Goal: Check status: Check status

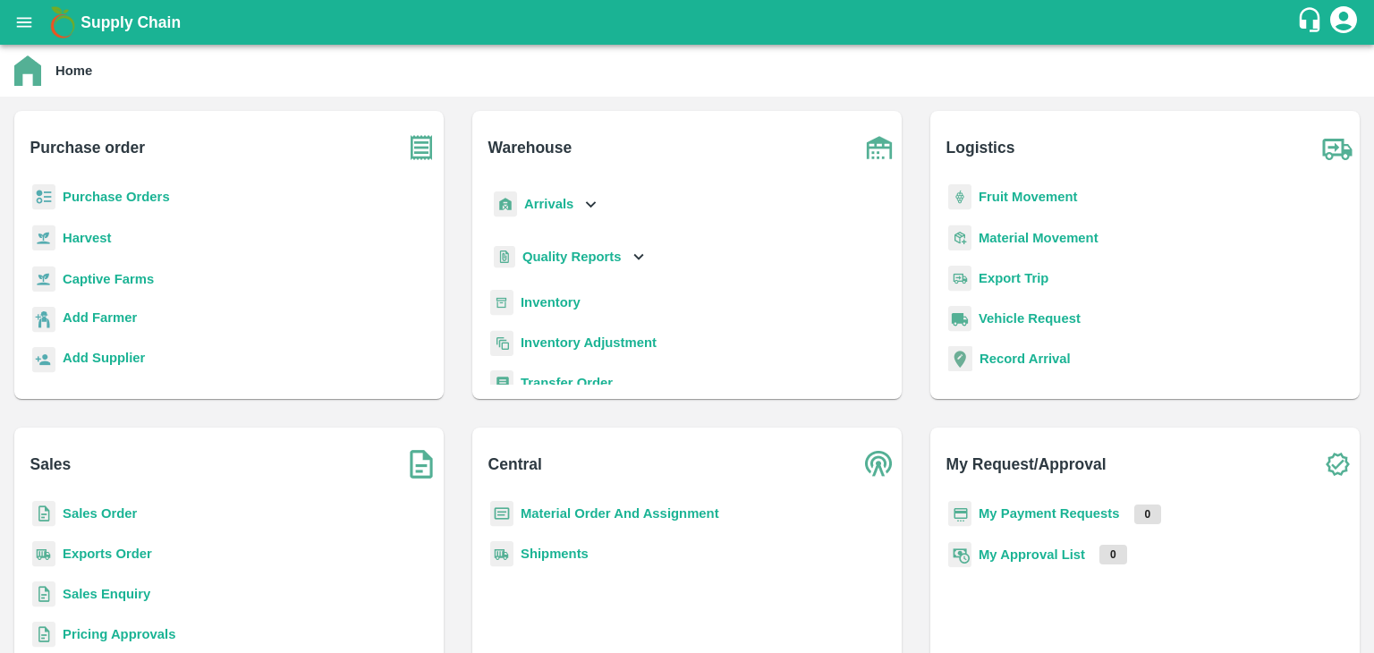
click at [120, 506] on b "Sales Order" at bounding box center [100, 513] width 74 height 14
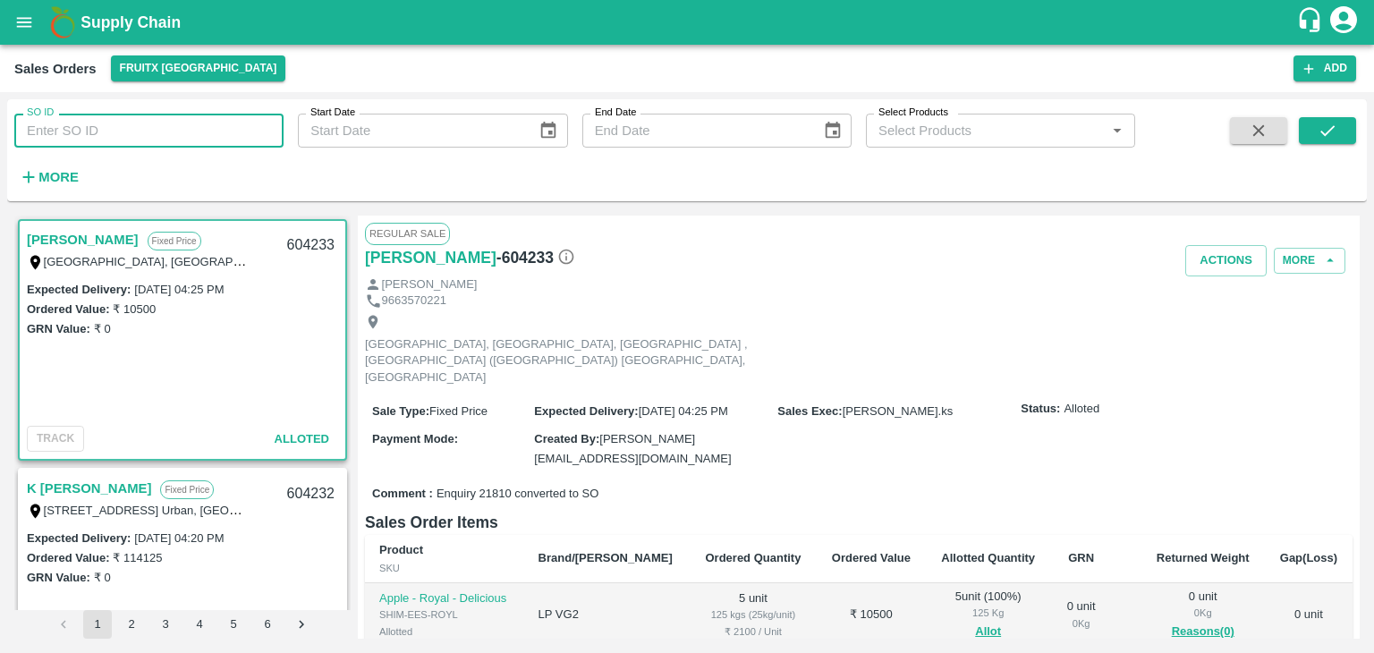
click at [260, 133] on input "SO ID" at bounding box center [148, 131] width 269 height 34
paste input "603886"
click at [1328, 132] on icon "submit" at bounding box center [1328, 130] width 14 height 11
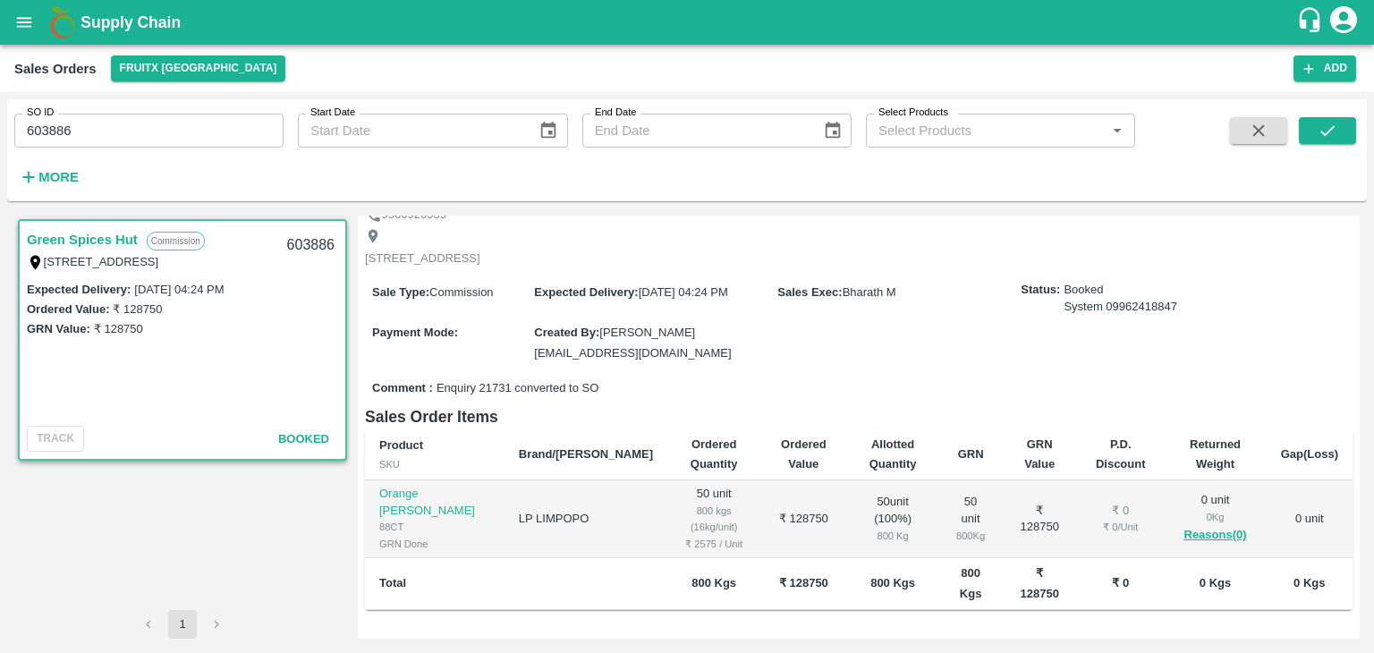
scroll to position [179, 0]
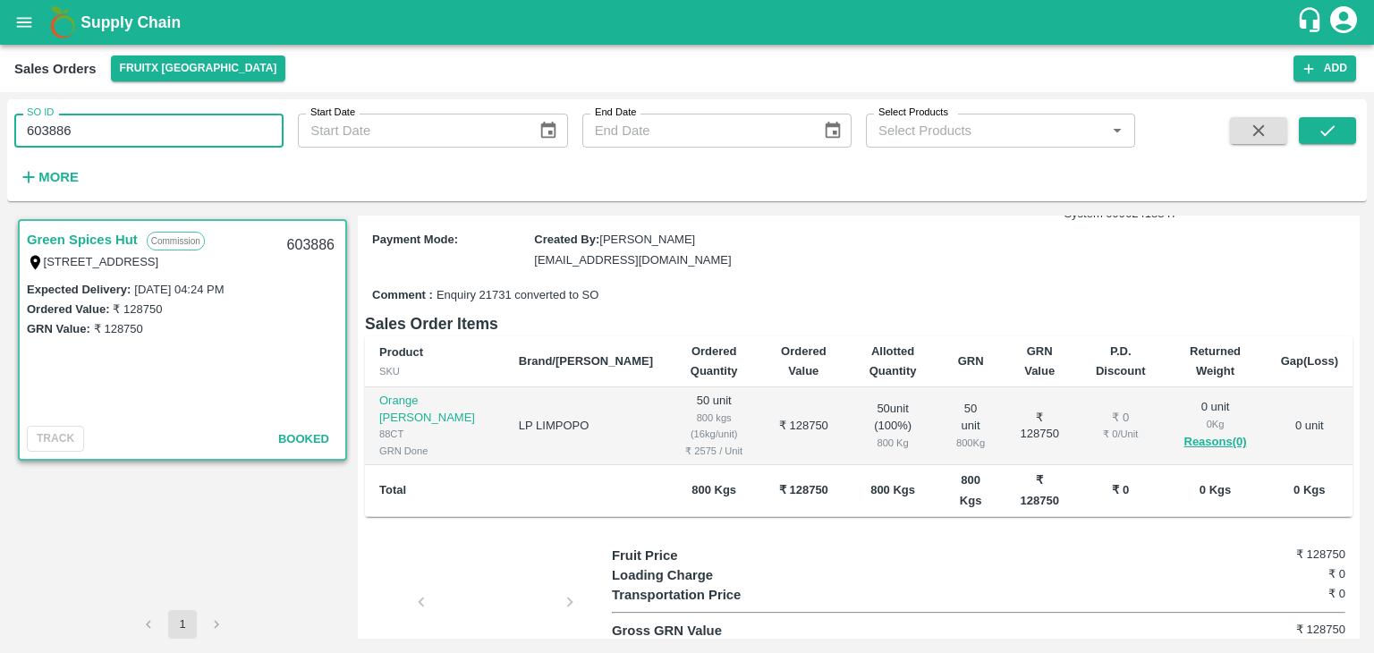
drag, startPoint x: 64, startPoint y: 129, endPoint x: 73, endPoint y: 119, distance: 13.3
click at [73, 119] on input "603886" at bounding box center [148, 131] width 269 height 34
click at [42, 132] on input "603886" at bounding box center [148, 131] width 269 height 34
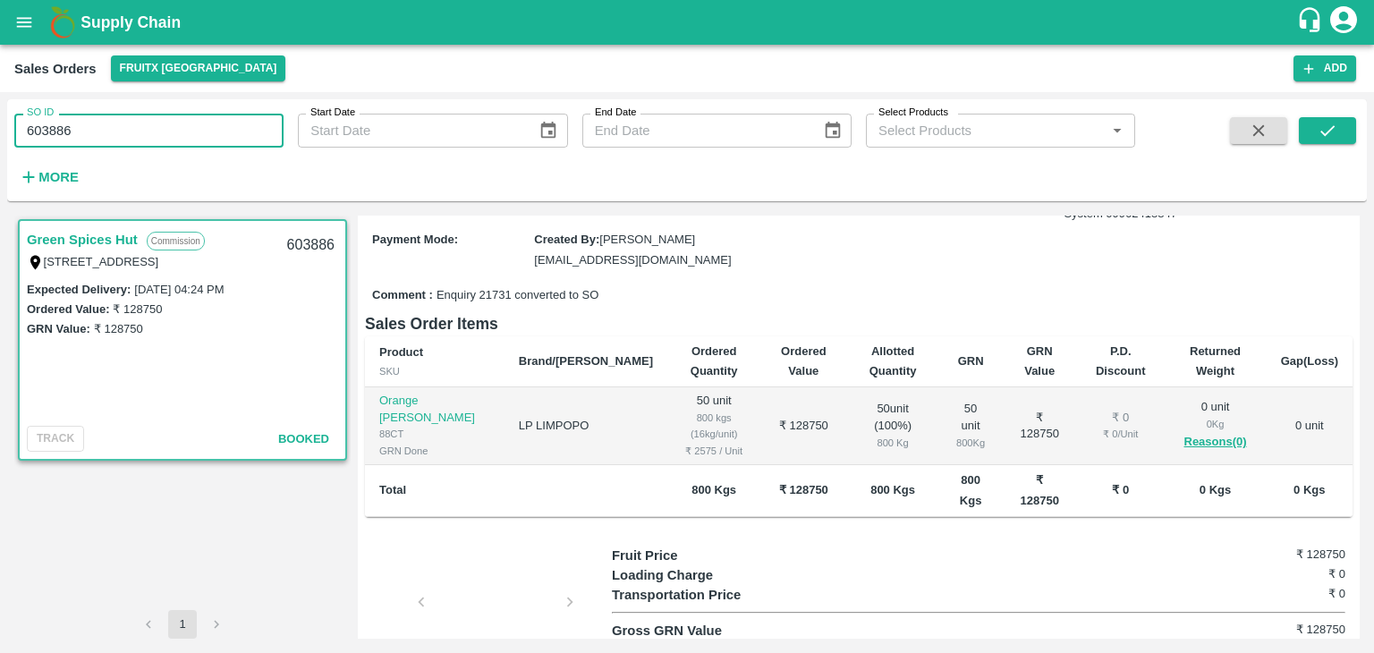
type input "603886"
paste input "text"
click at [1321, 133] on icon "submit" at bounding box center [1328, 131] width 20 height 20
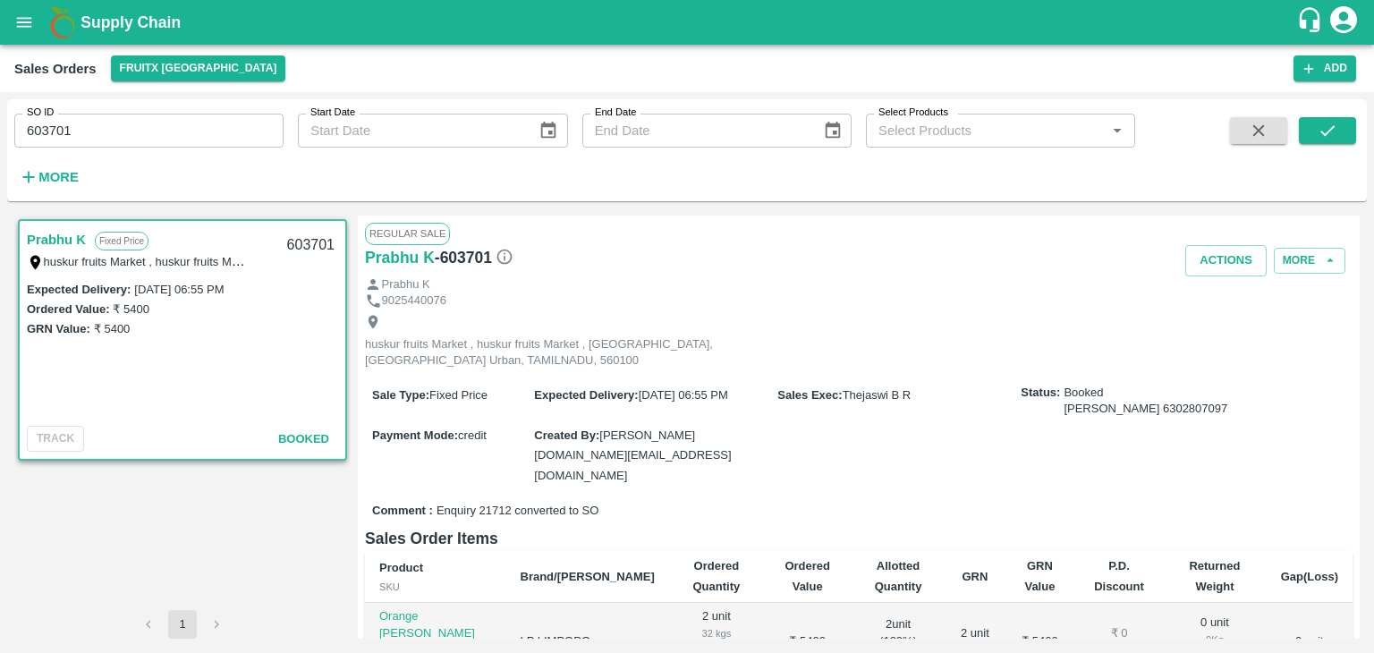
click at [56, 132] on input "603701" at bounding box center [148, 131] width 269 height 34
type input "603701"
paste input "text"
type input "603857"
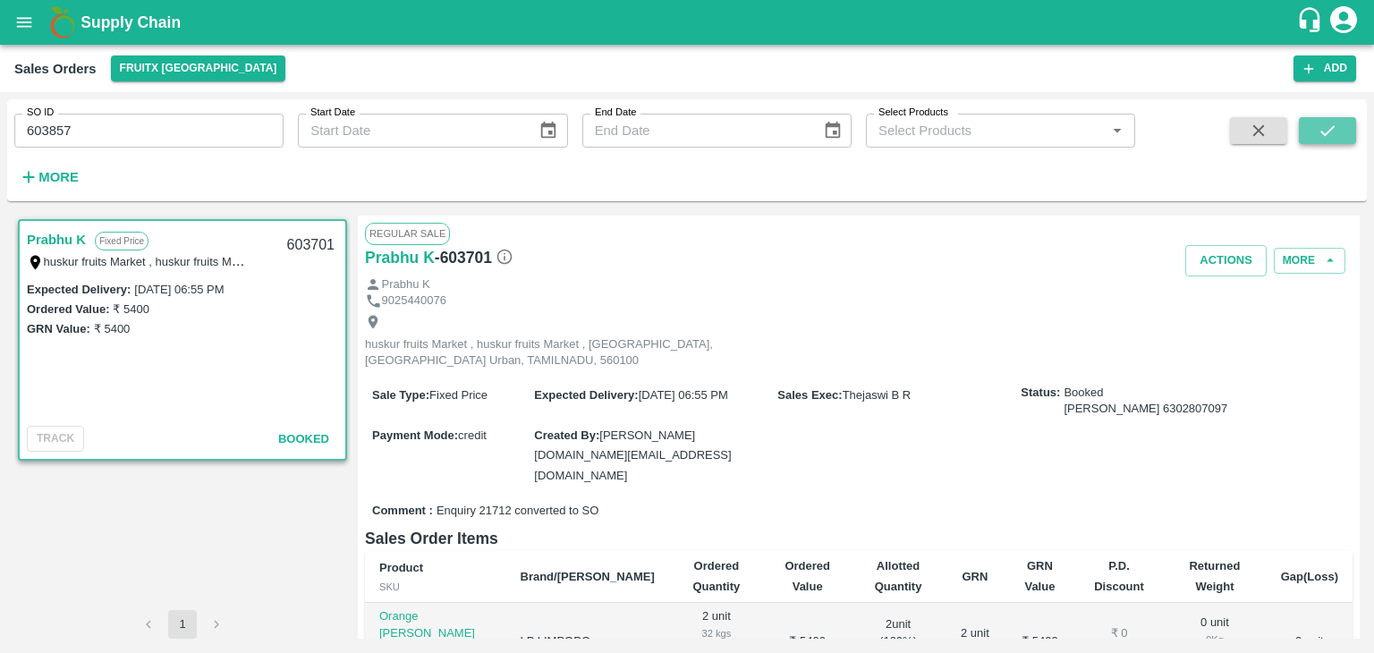
click at [1347, 123] on button "submit" at bounding box center [1327, 130] width 57 height 27
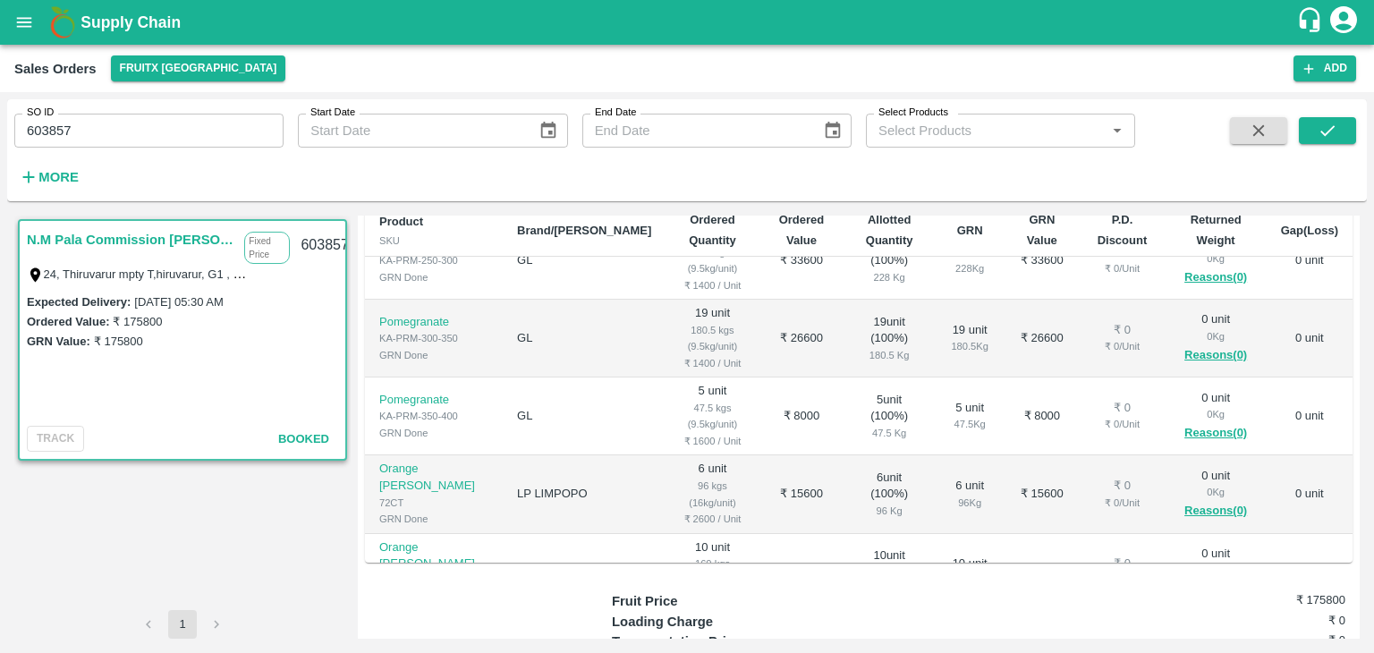
scroll to position [358, 0]
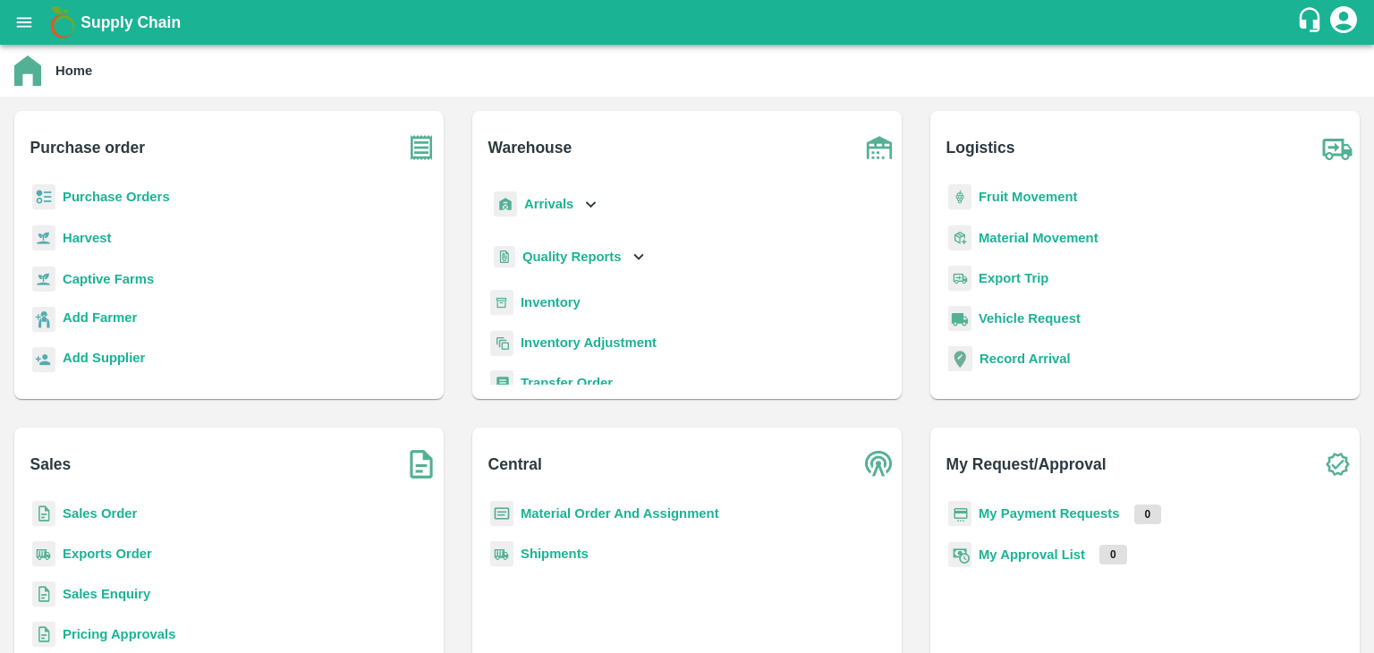
click at [122, 513] on b "Sales Order" at bounding box center [100, 513] width 74 height 14
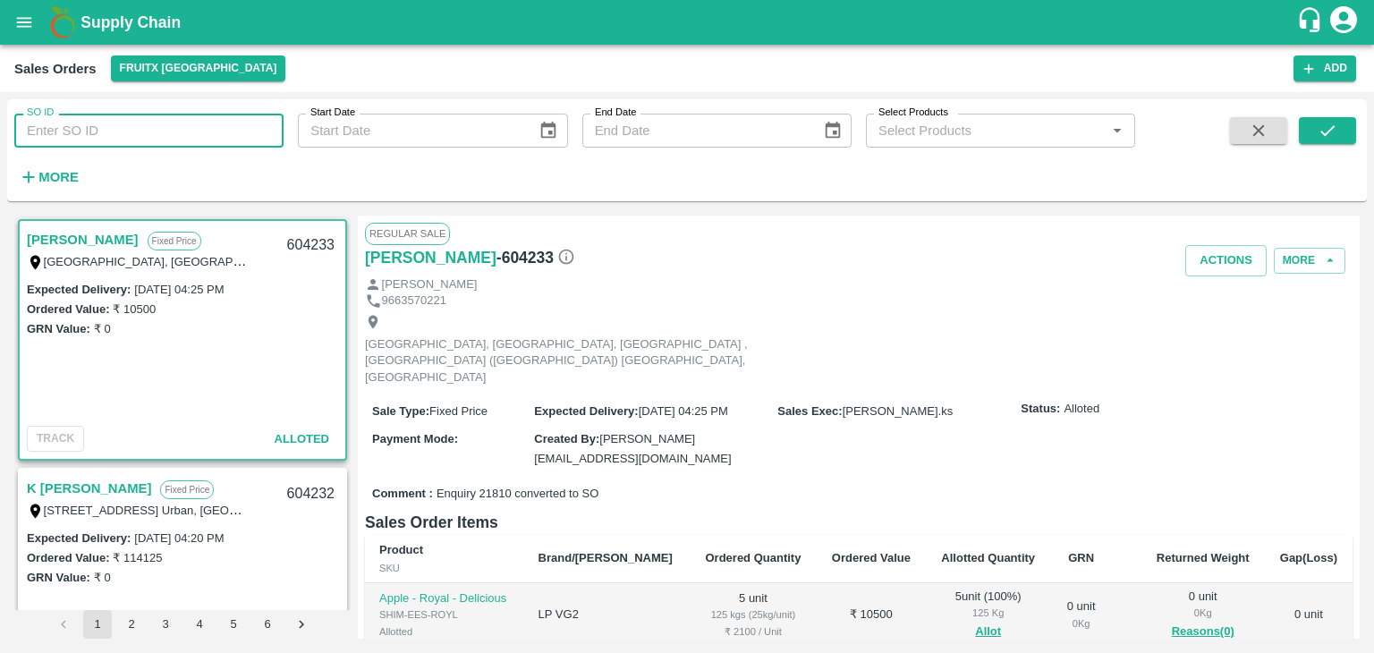
click at [71, 132] on input "SO ID" at bounding box center [148, 131] width 269 height 34
paste input "603855"
click at [1335, 123] on icon "submit" at bounding box center [1328, 131] width 20 height 20
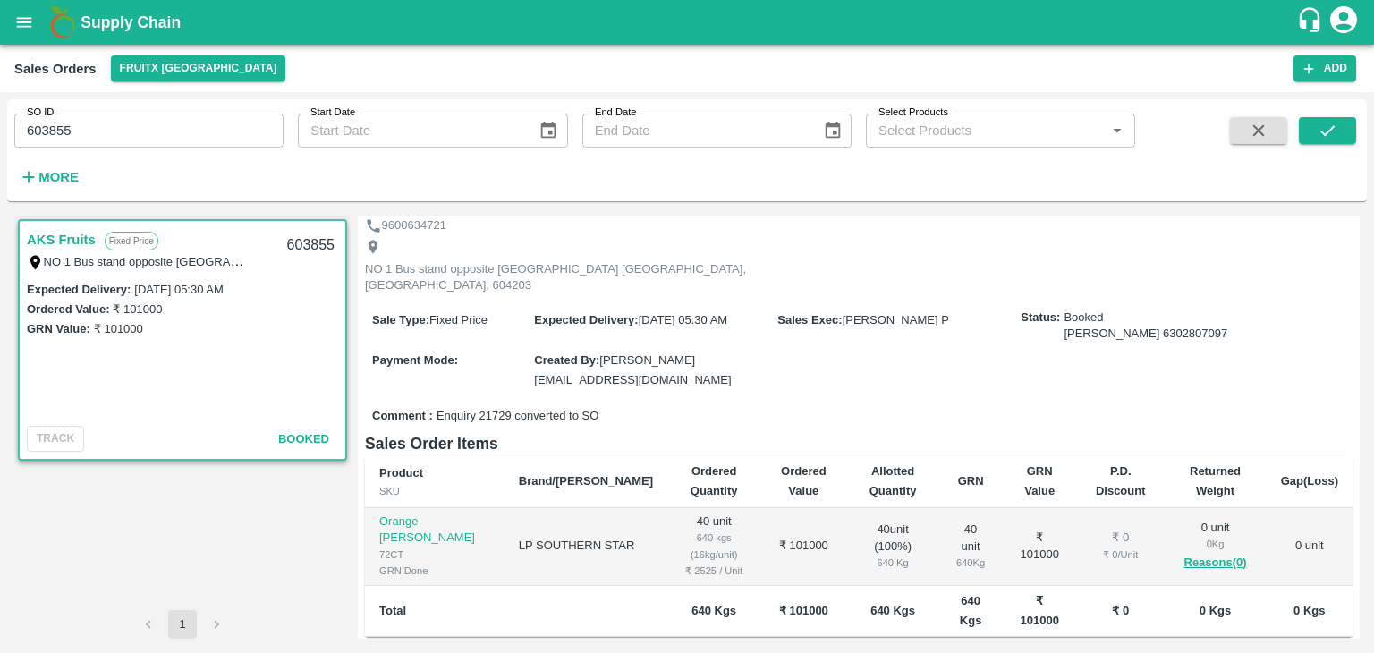
scroll to position [82, 0]
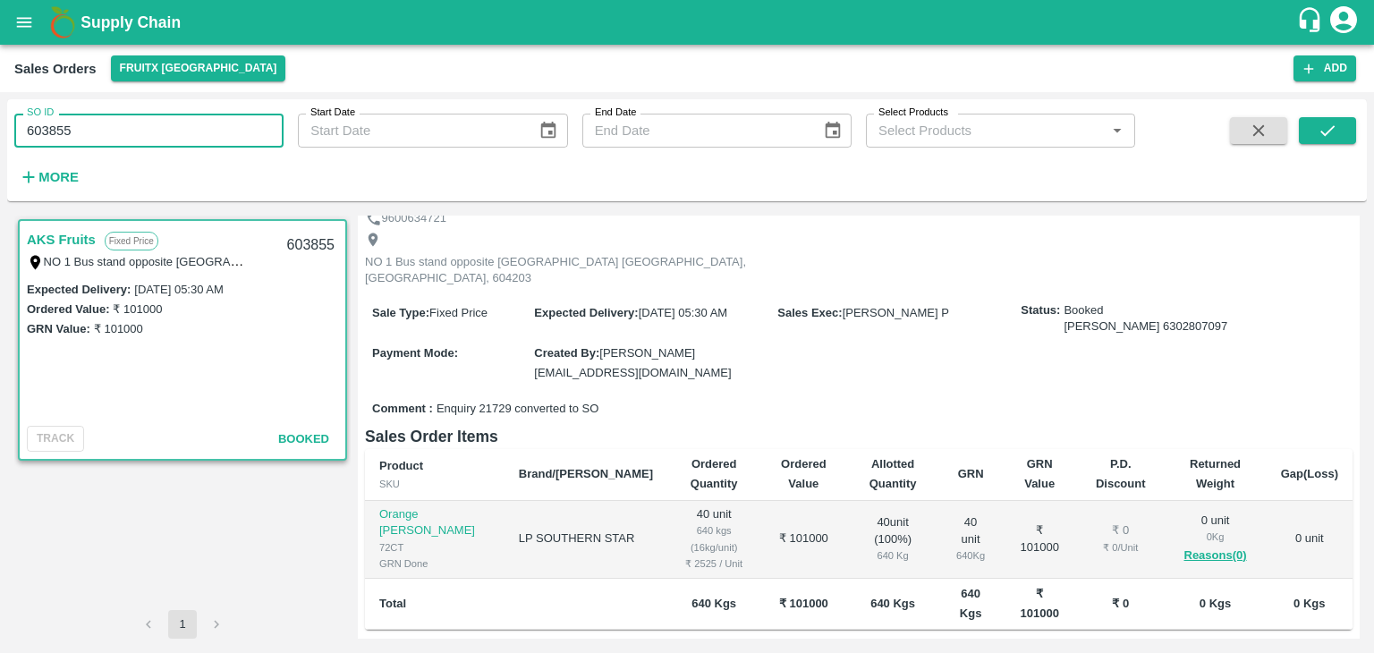
click at [44, 130] on input "603855" at bounding box center [148, 131] width 269 height 34
type input "603855"
paste input "text"
click at [1343, 133] on button "submit" at bounding box center [1327, 130] width 57 height 27
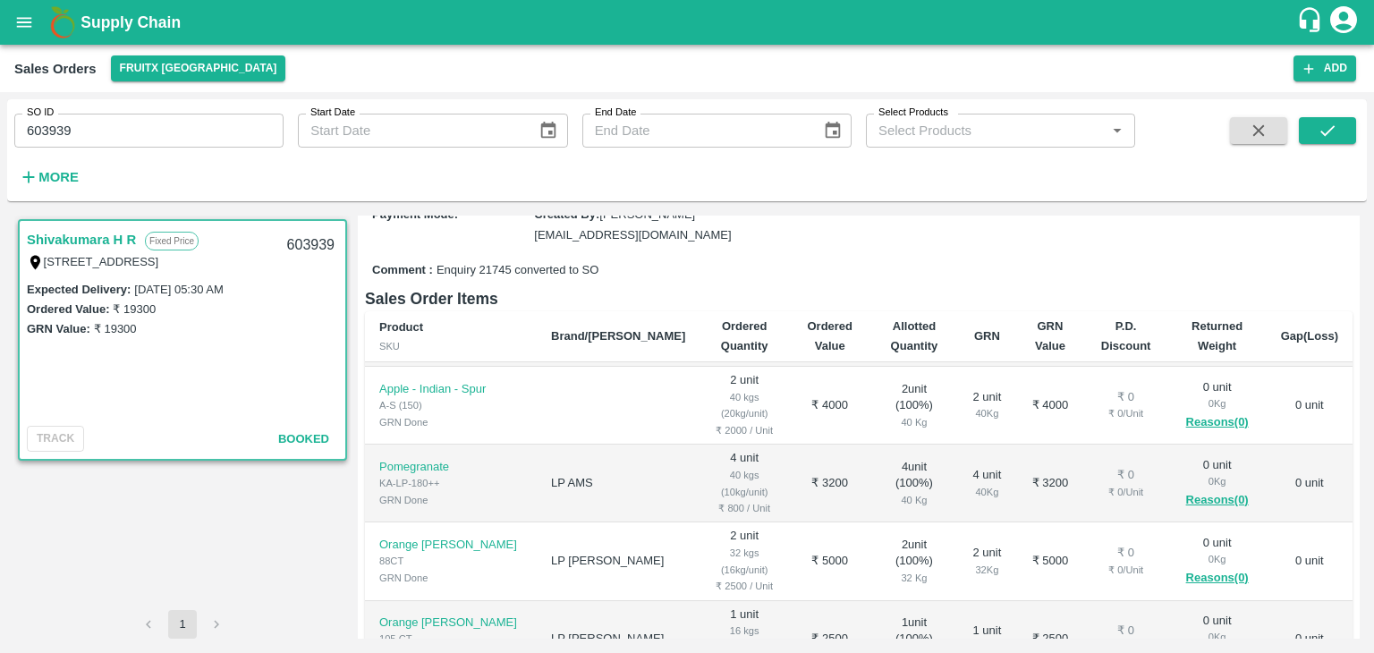
scroll to position [289, 0]
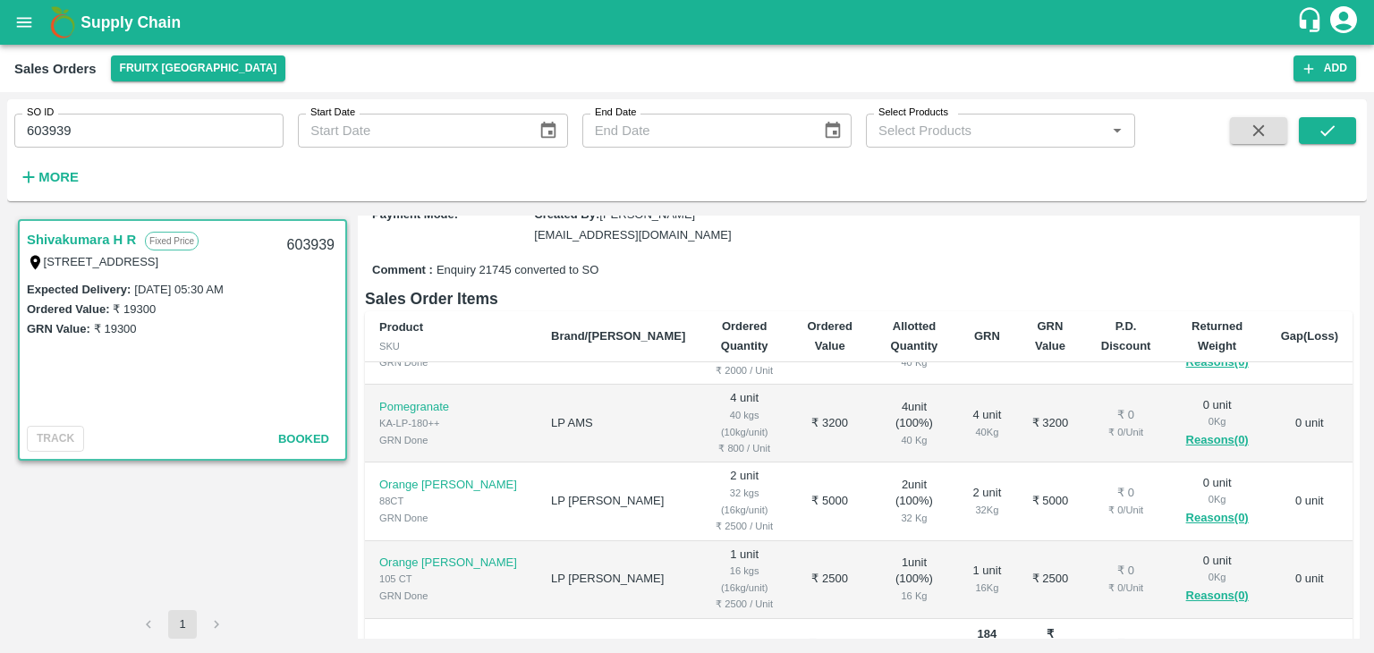
click at [51, 131] on input "603939" at bounding box center [148, 131] width 269 height 34
type input "603939"
paste input "text"
drag, startPoint x: 1325, startPoint y: 149, endPoint x: 1321, endPoint y: 133, distance: 15.9
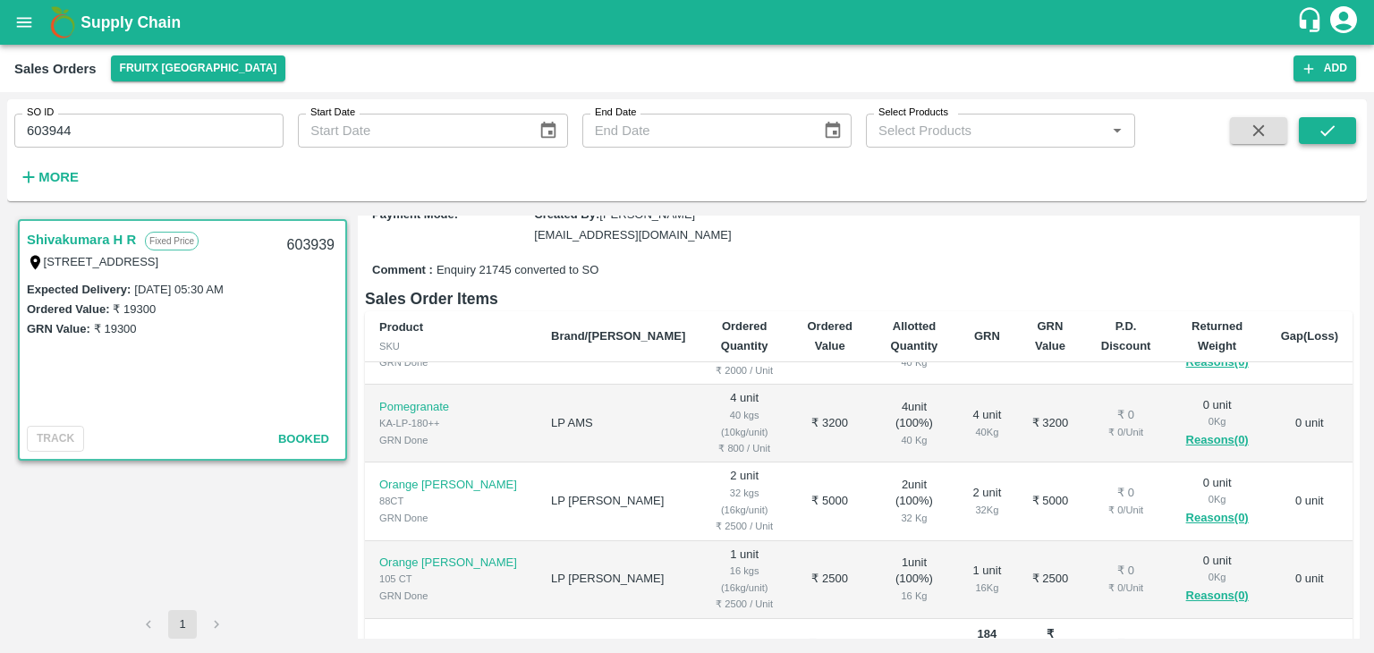
click at [1321, 133] on span at bounding box center [1327, 153] width 57 height 73
click at [1321, 133] on icon "submit" at bounding box center [1328, 131] width 20 height 20
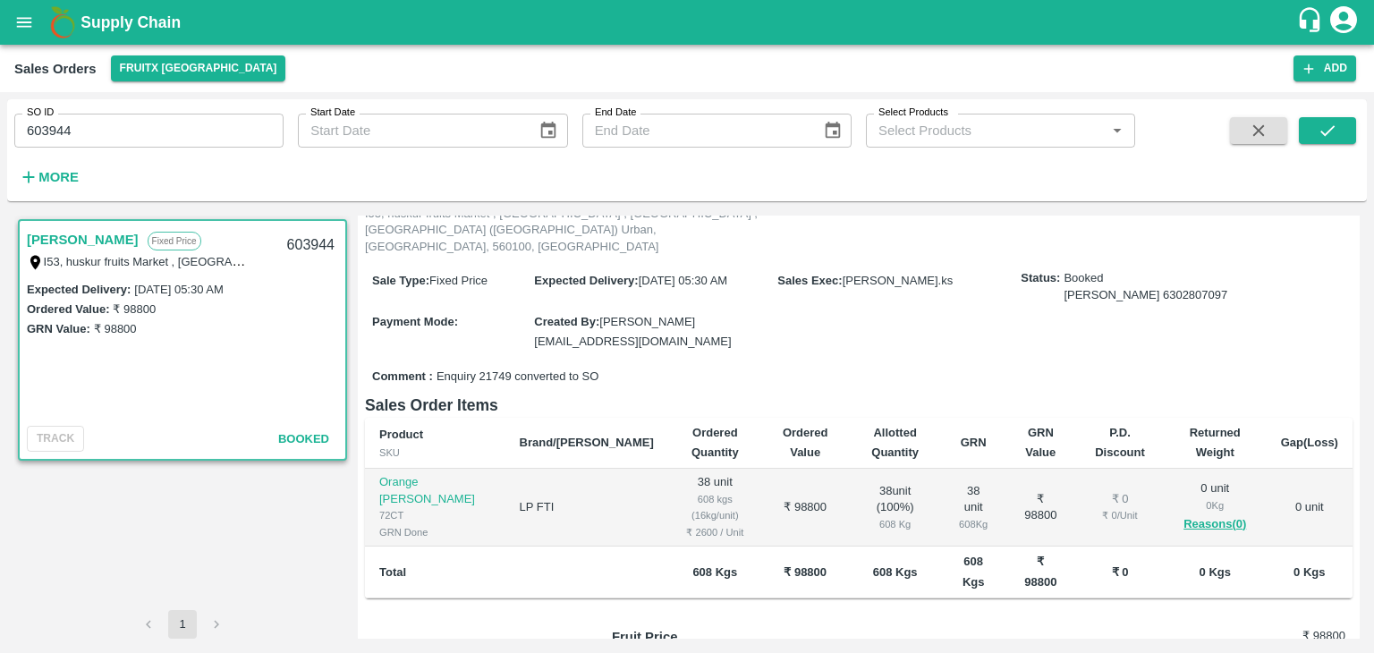
scroll to position [129, 0]
click at [44, 126] on input "603944" at bounding box center [148, 131] width 269 height 34
type input "603944"
paste input "text"
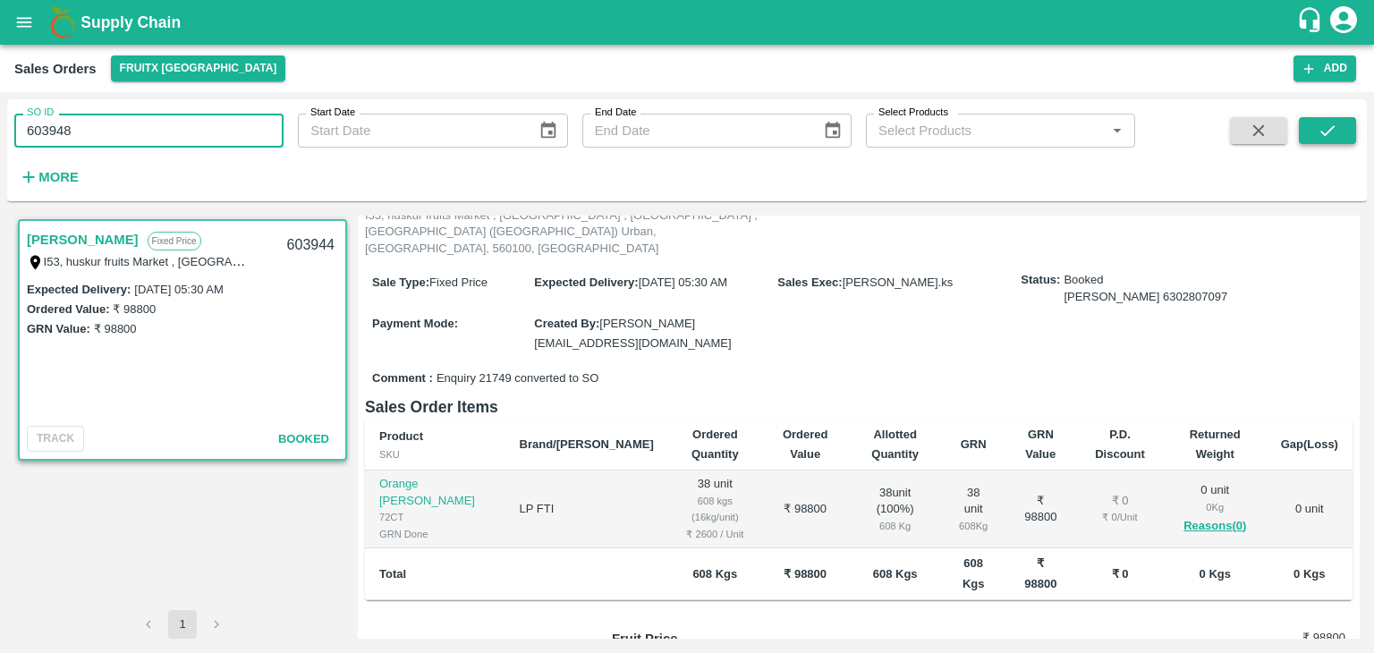
click at [1304, 119] on button "submit" at bounding box center [1327, 130] width 57 height 27
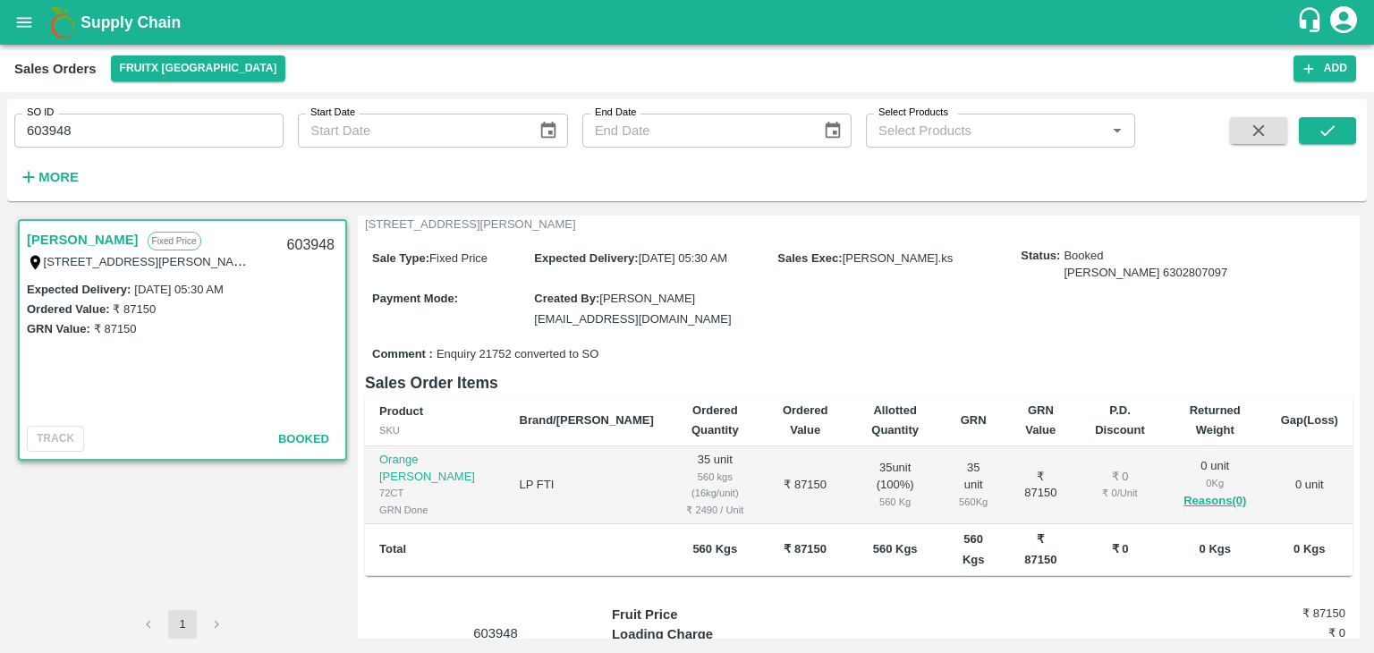
scroll to position [118, 0]
click at [55, 127] on input "603948" at bounding box center [148, 131] width 269 height 34
type input "603948"
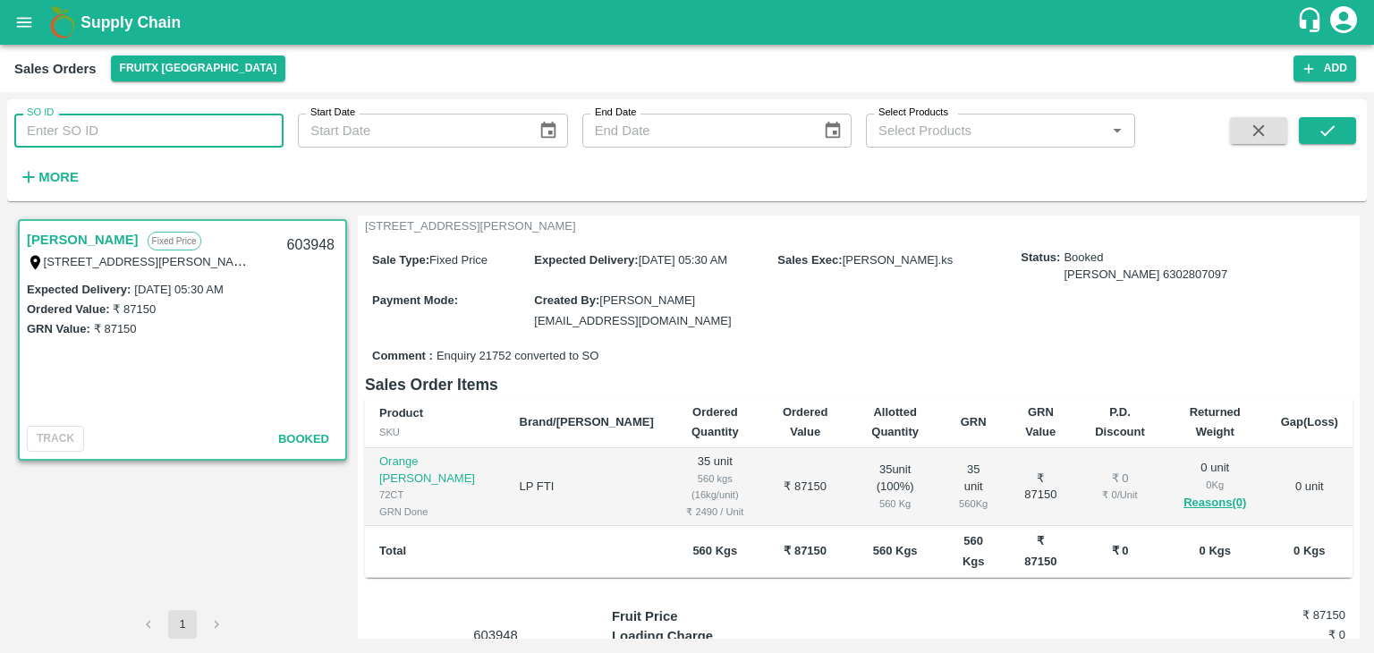
paste input "text"
click at [1321, 121] on icon "submit" at bounding box center [1328, 131] width 20 height 20
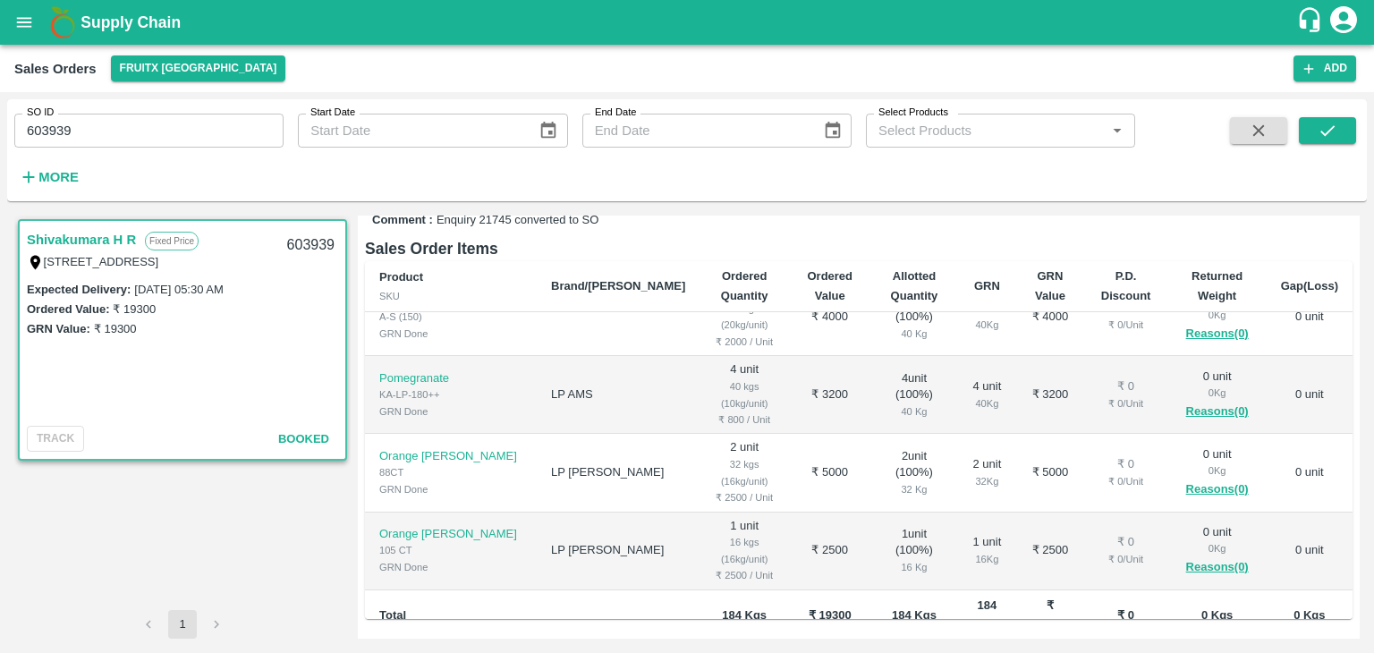
scroll to position [268, 0]
click at [52, 125] on input "603939" at bounding box center [148, 131] width 269 height 34
type input "603939"
paste input "text"
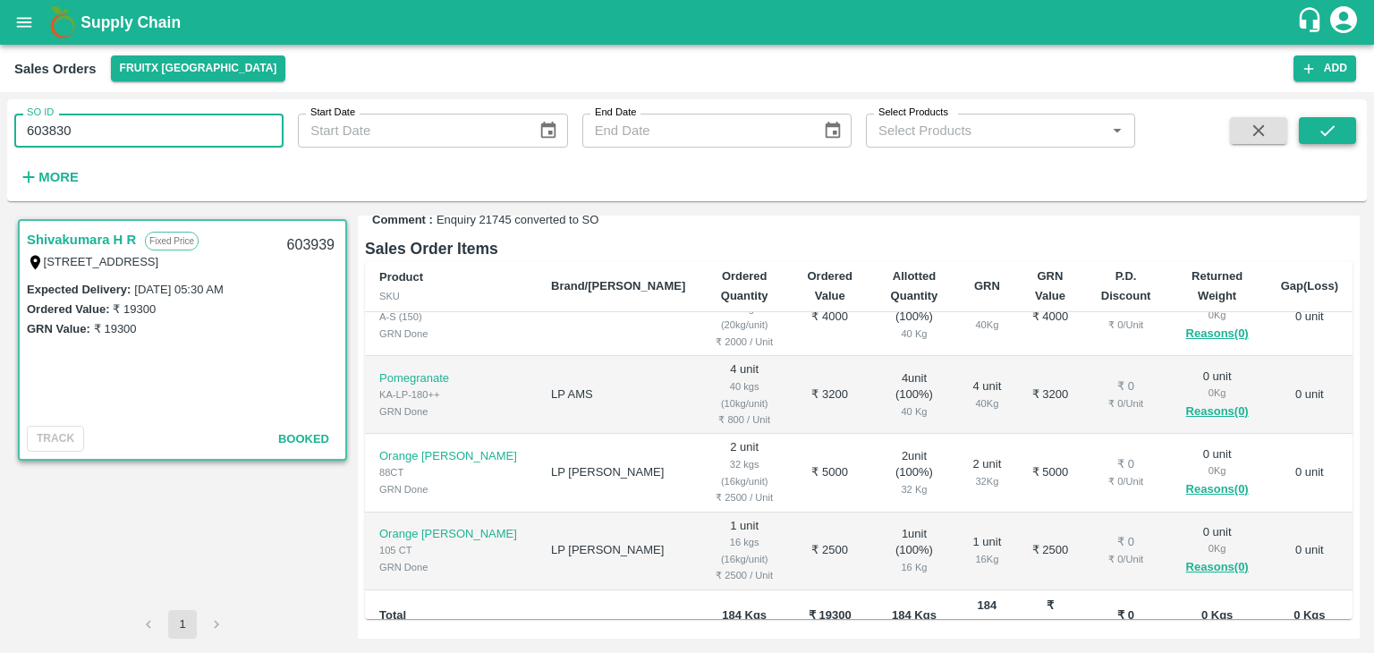
click at [1335, 130] on icon "submit" at bounding box center [1328, 131] width 20 height 20
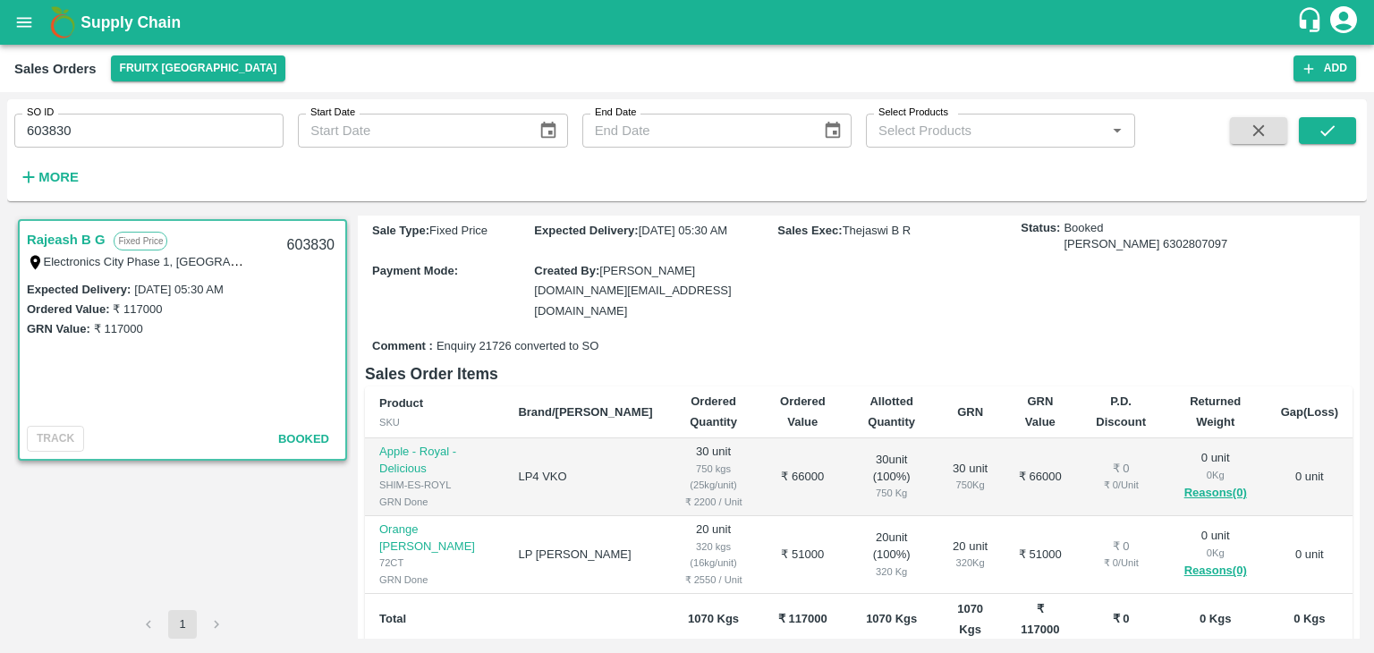
scroll to position [167, 0]
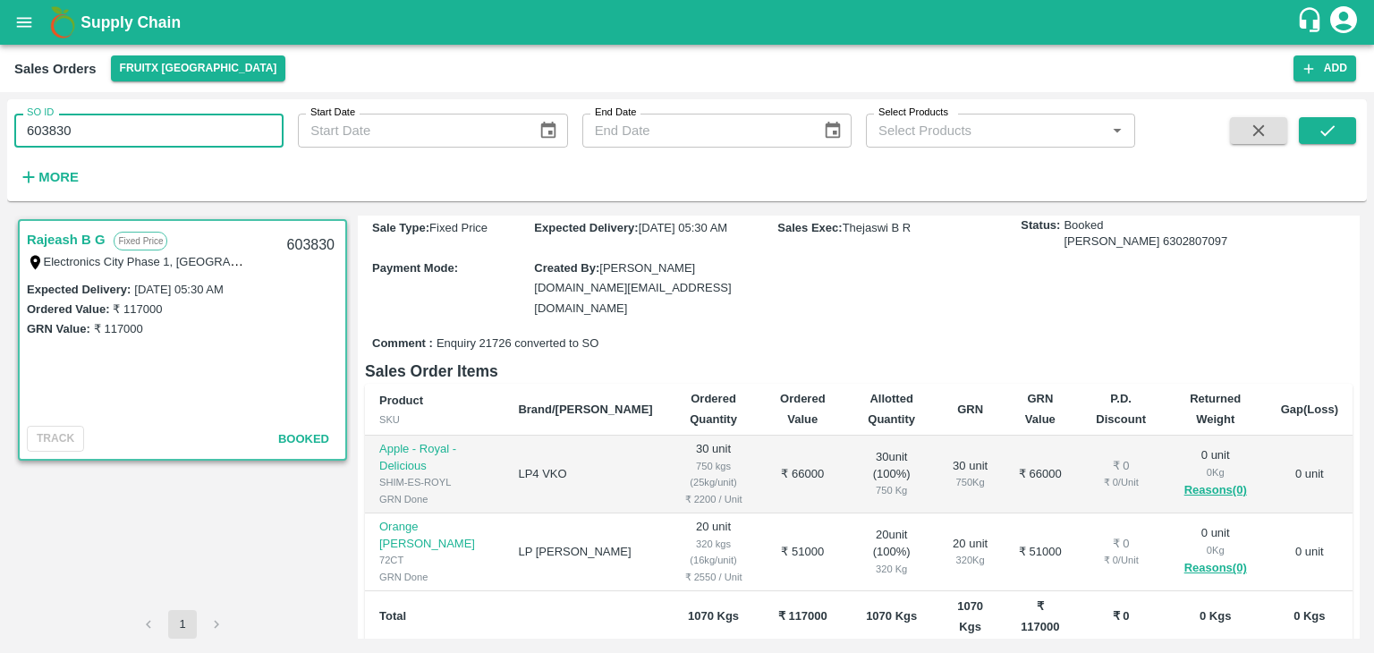
click at [43, 132] on input "603830" at bounding box center [148, 131] width 269 height 34
type input "603830"
paste input "text"
click at [1316, 123] on button "submit" at bounding box center [1327, 130] width 57 height 27
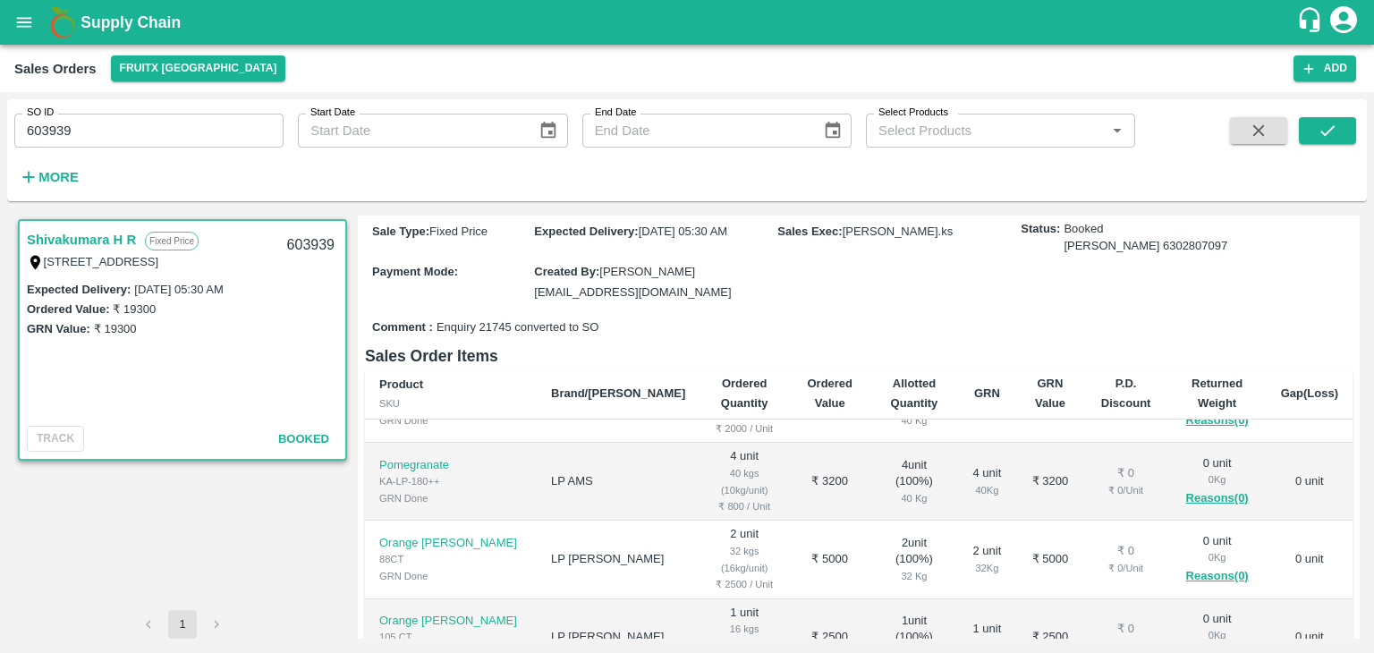
scroll to position [289, 0]
click at [64, 133] on input "603939" at bounding box center [148, 131] width 269 height 34
type input "603939"
paste input "text"
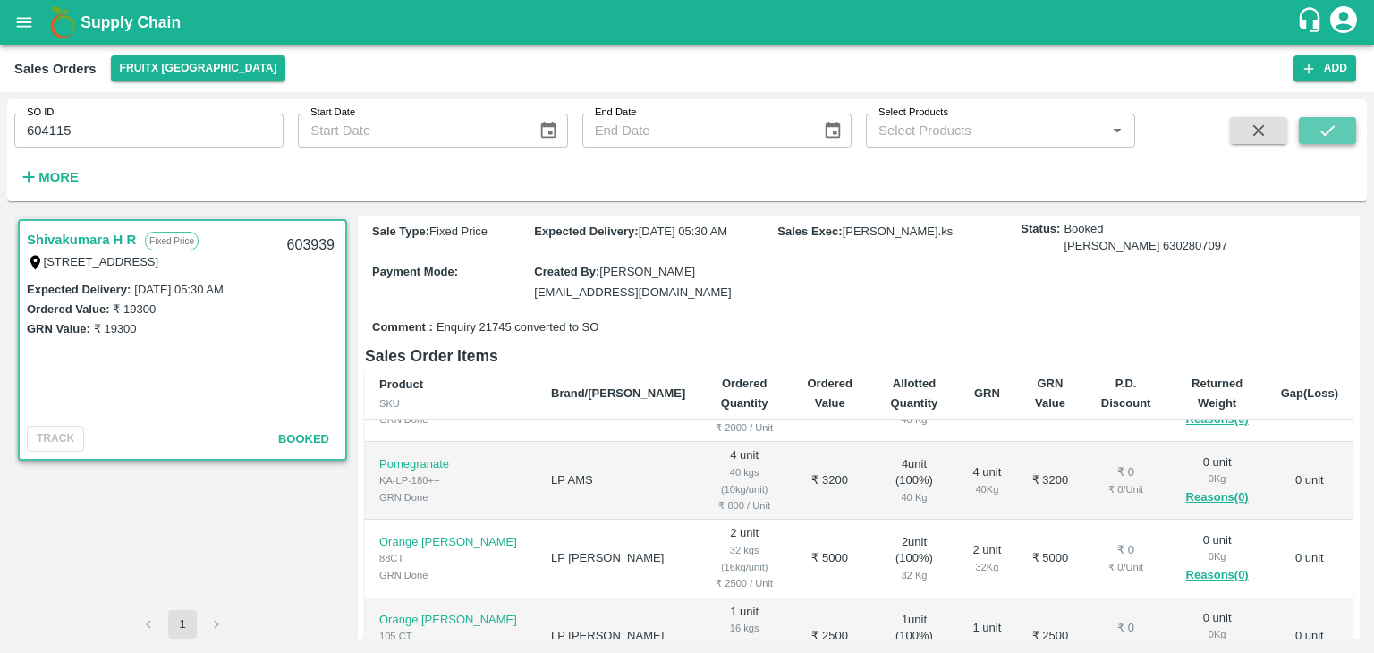
click at [1338, 123] on button "submit" at bounding box center [1327, 130] width 57 height 27
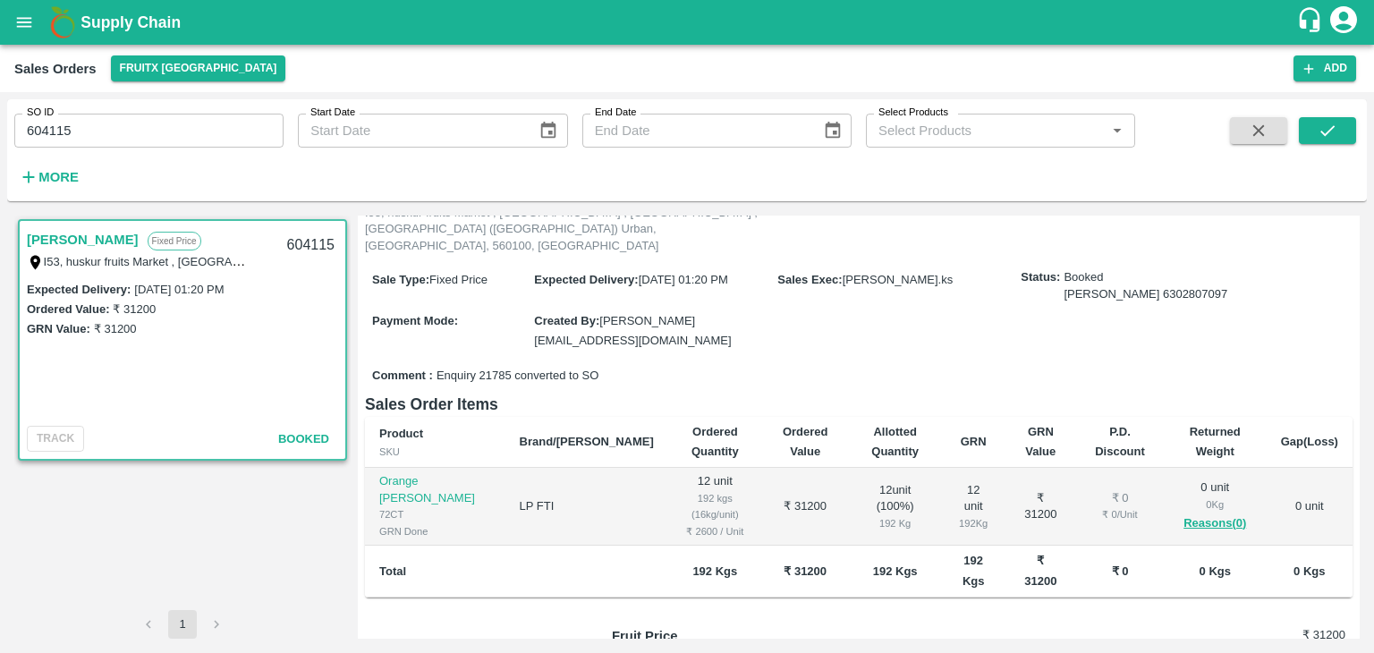
scroll to position [132, 0]
click at [43, 130] on input "604115" at bounding box center [148, 131] width 269 height 34
type input "604115"
paste input "text"
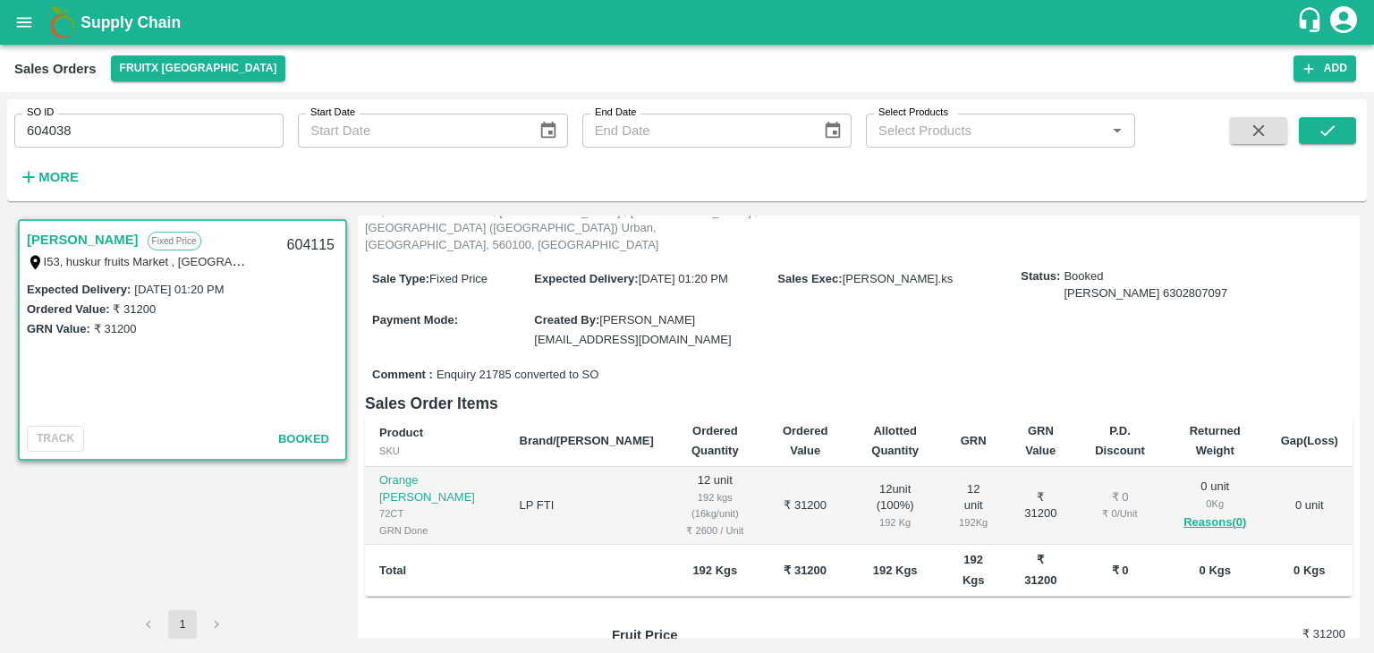
click at [1331, 145] on span at bounding box center [1327, 153] width 57 height 73
click at [1330, 140] on icon "submit" at bounding box center [1328, 131] width 20 height 20
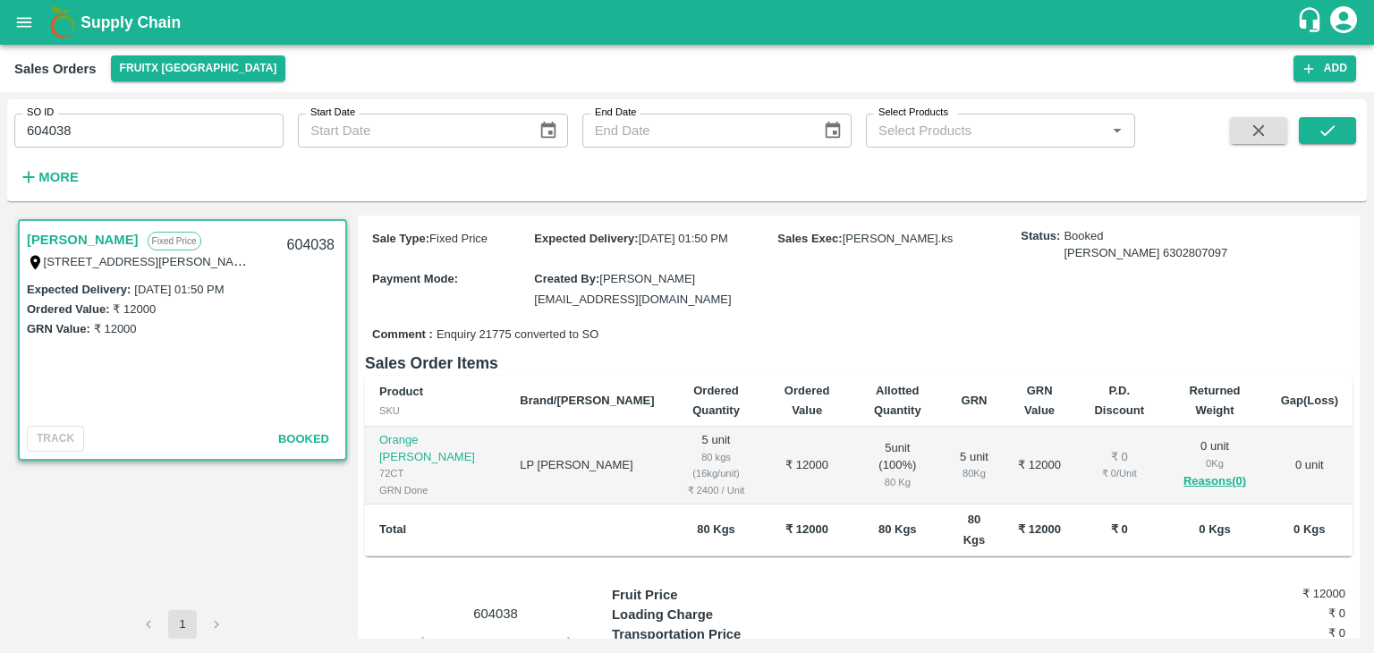
scroll to position [140, 0]
click at [41, 125] on input "604038" at bounding box center [148, 131] width 269 height 34
type input "604038"
paste input "text"
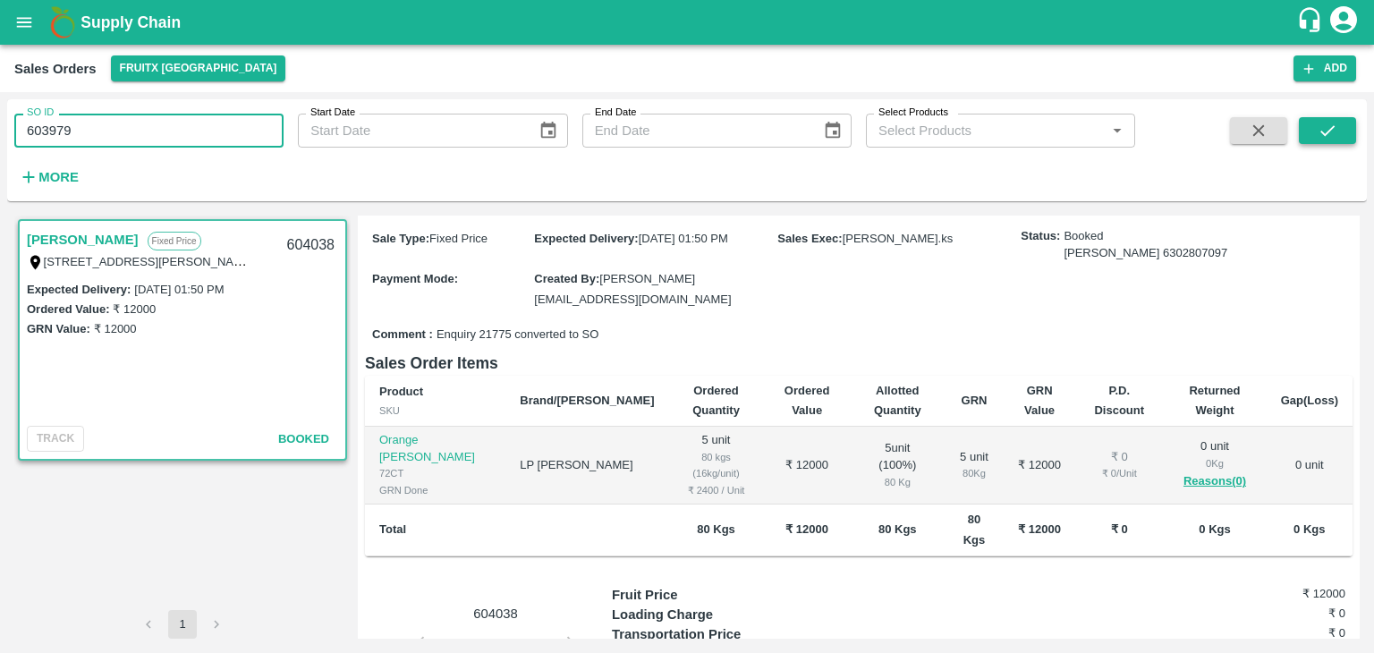
click at [1317, 138] on button "submit" at bounding box center [1327, 130] width 57 height 27
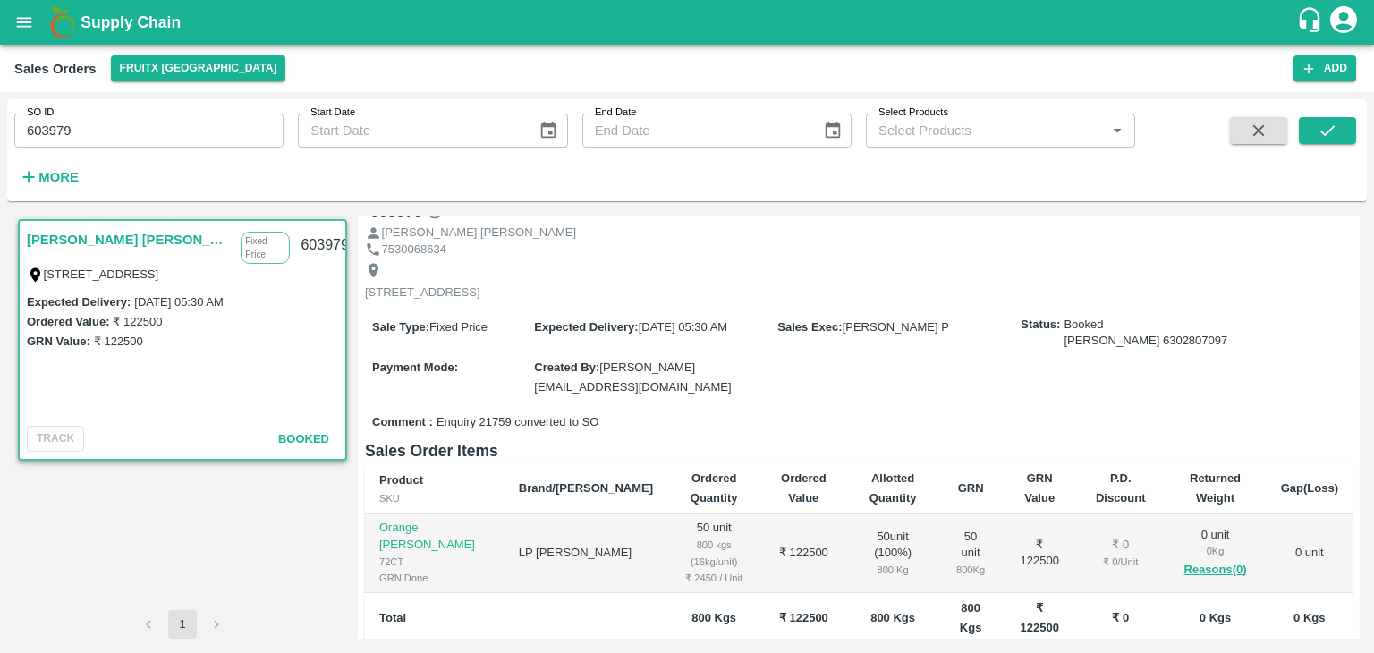
scroll to position [75, 0]
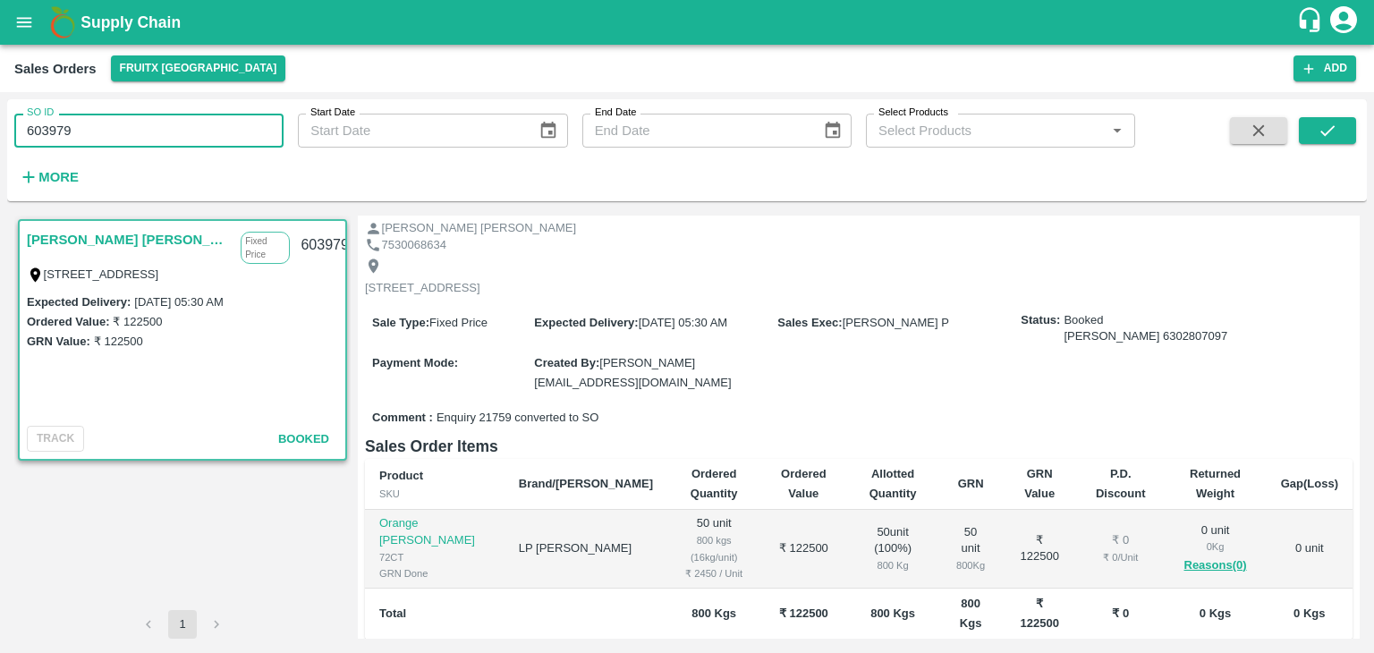
click at [61, 130] on input "603979" at bounding box center [148, 131] width 269 height 34
type input "603979"
paste input "text"
type input "603919"
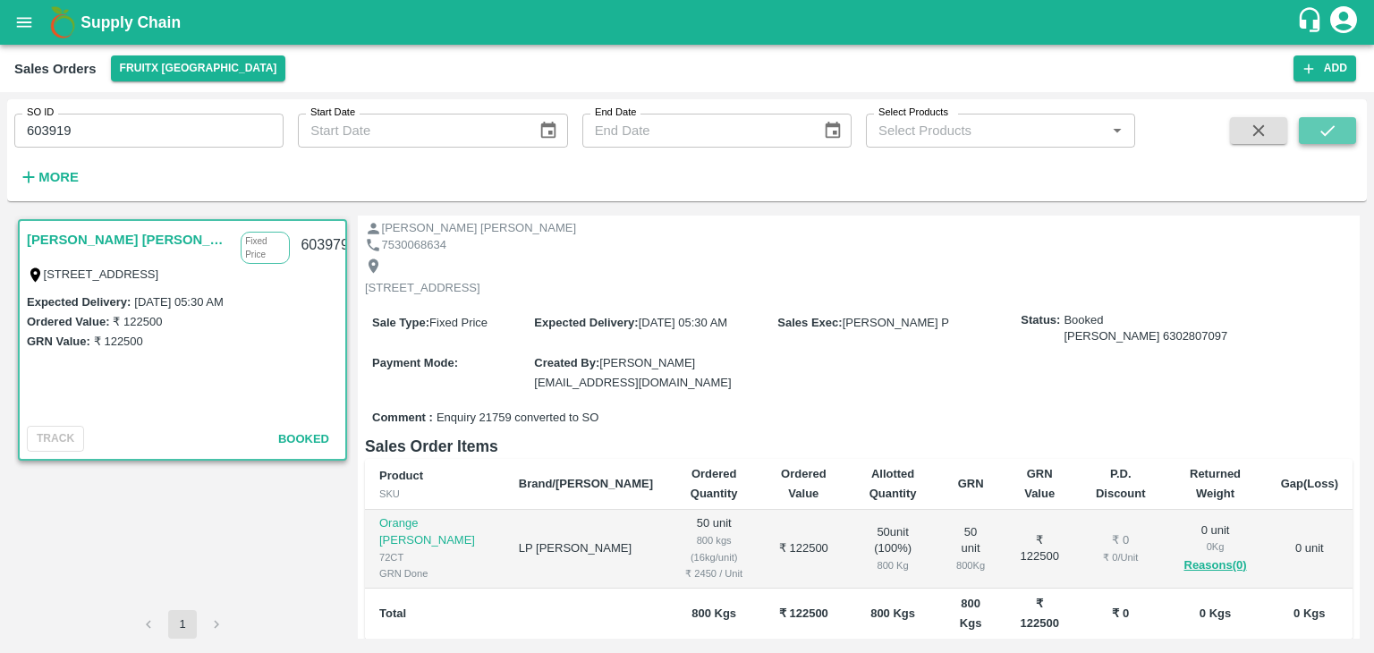
click at [1325, 134] on icon "submit" at bounding box center [1328, 130] width 14 height 11
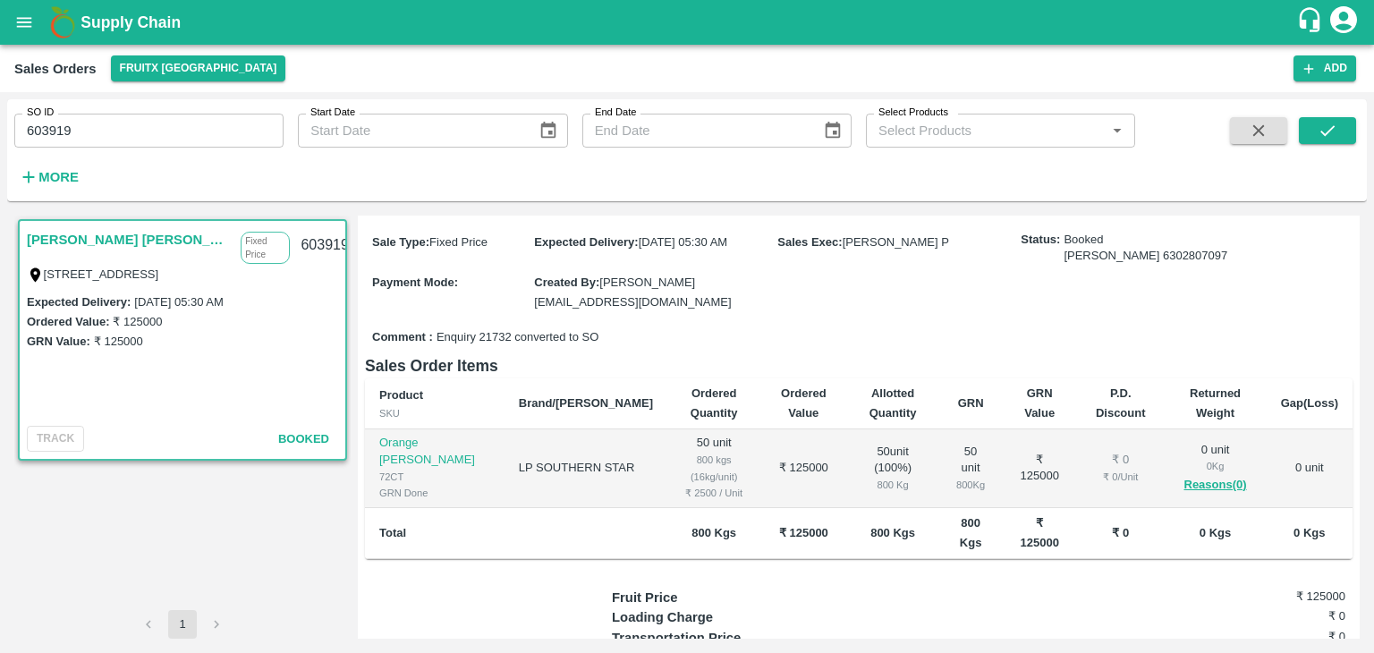
scroll to position [154, 0]
click at [52, 126] on input "603919" at bounding box center [148, 131] width 269 height 34
paste input "text"
click at [1325, 142] on button "submit" at bounding box center [1327, 130] width 57 height 27
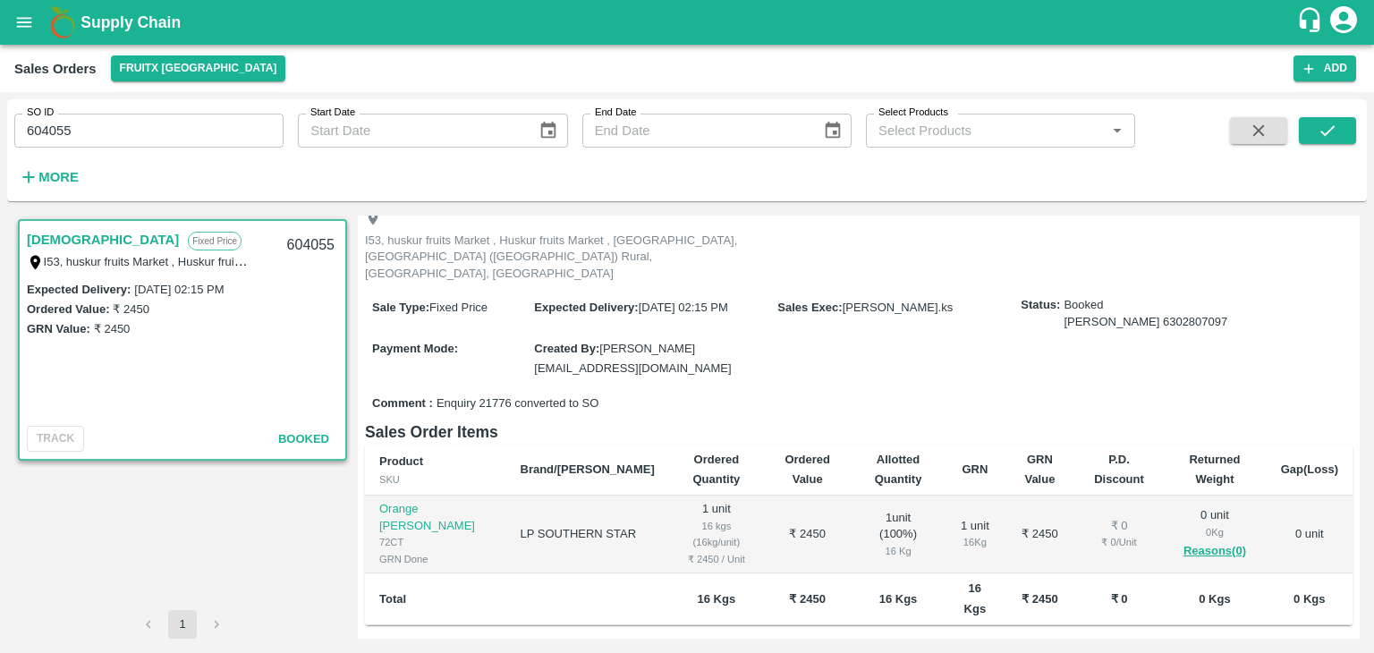
scroll to position [104, 0]
click at [52, 134] on input "604055" at bounding box center [148, 131] width 269 height 34
type input "604055"
paste input "text"
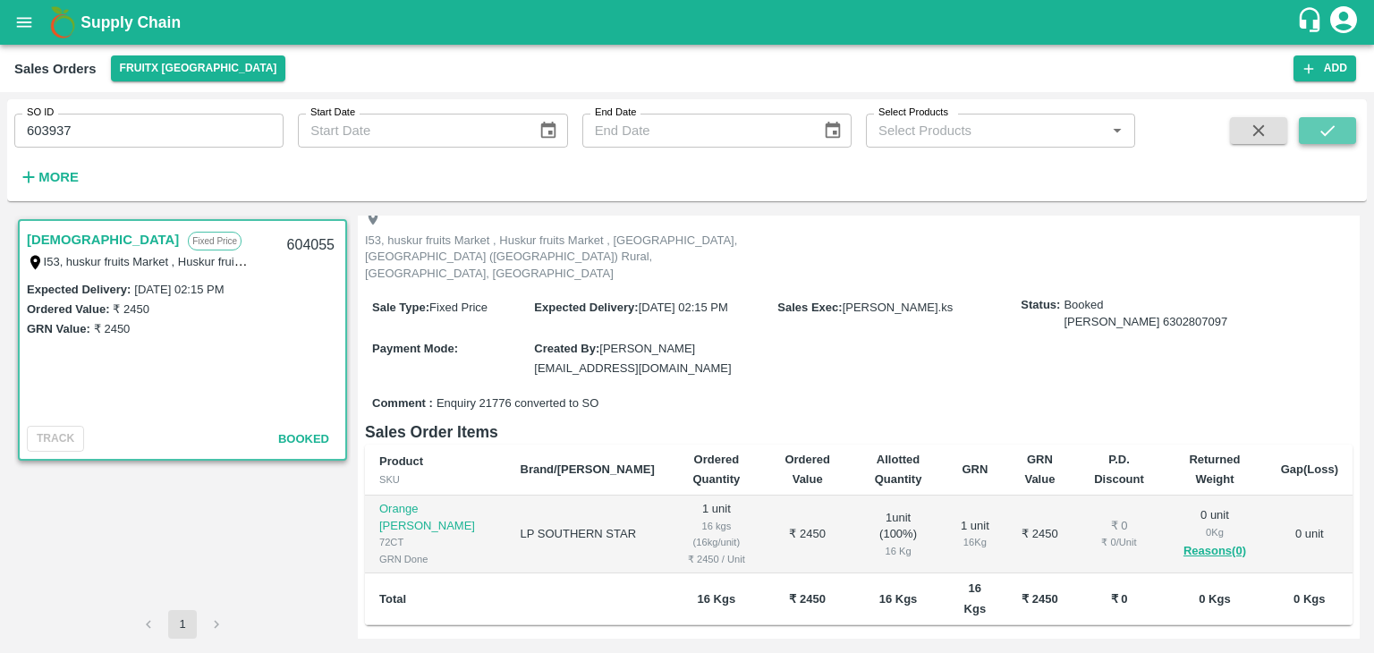
click at [1324, 137] on icon "submit" at bounding box center [1328, 131] width 20 height 20
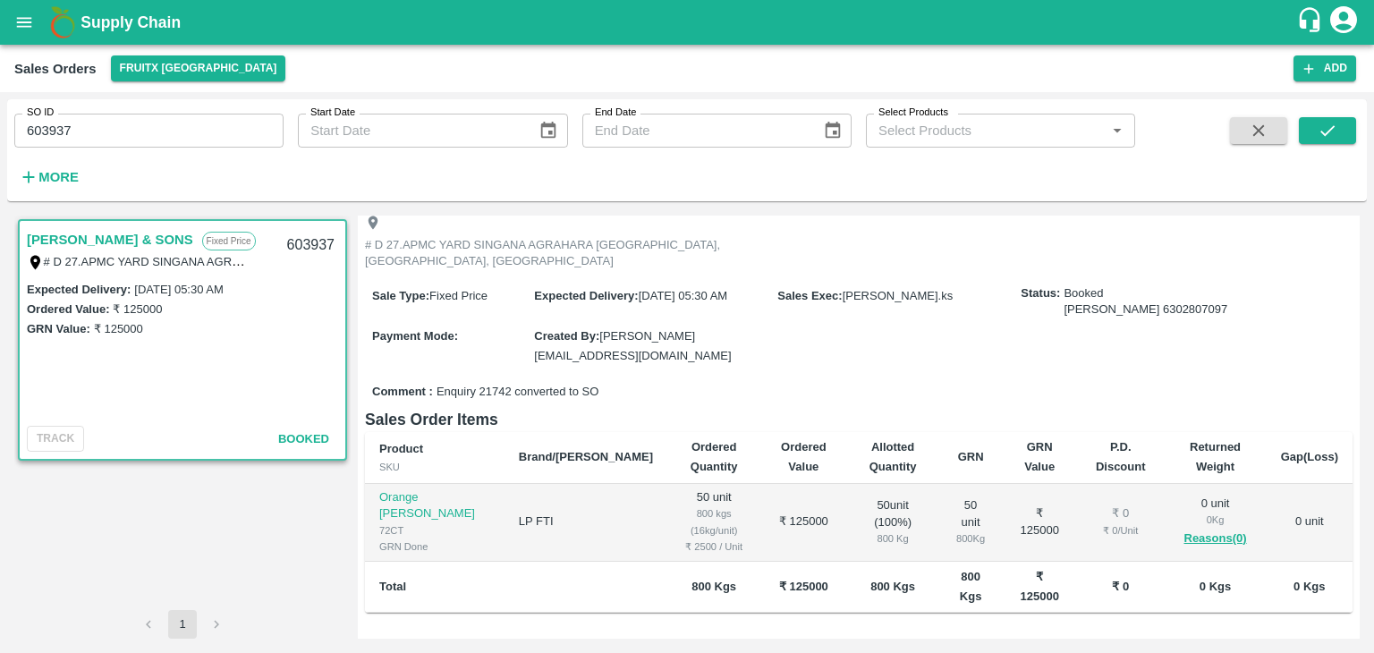
scroll to position [111, 0]
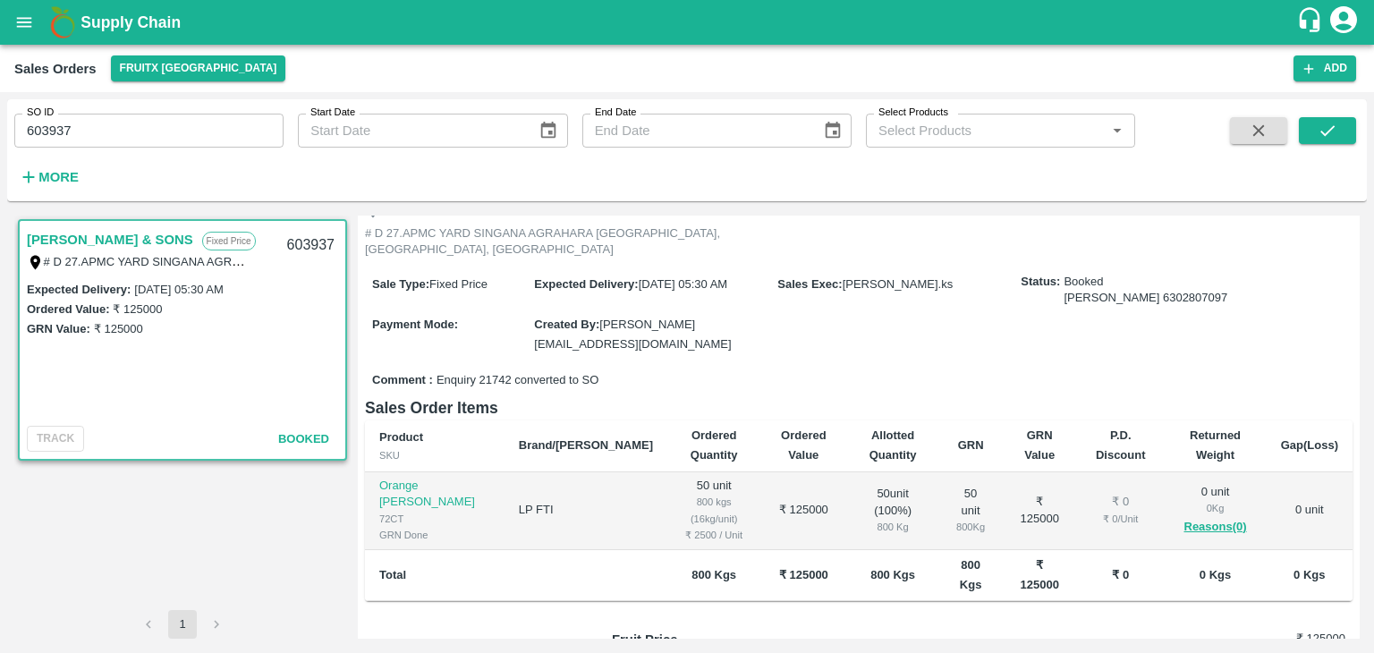
click at [54, 126] on input "603937" at bounding box center [148, 131] width 269 height 34
type input "603937"
paste input "text"
click at [1334, 132] on icon "submit" at bounding box center [1328, 131] width 20 height 20
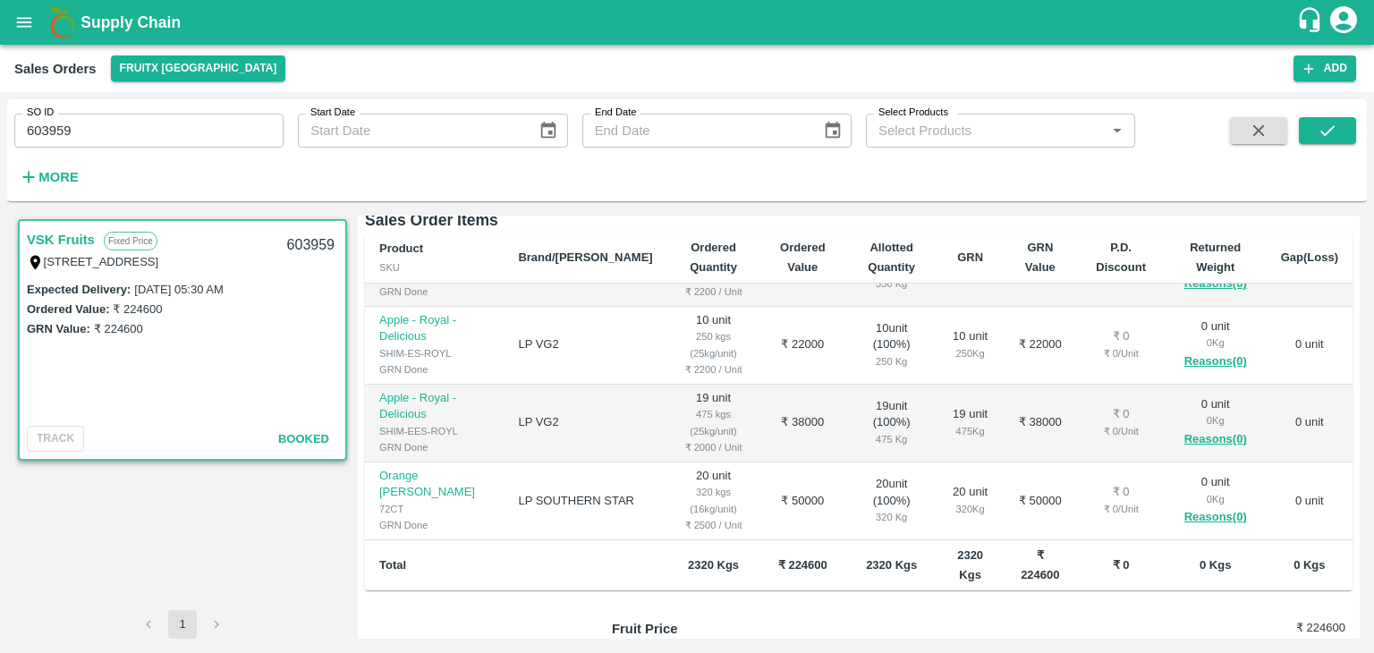
scroll to position [283, 0]
click at [58, 127] on input "603959" at bounding box center [148, 131] width 269 height 34
type input "603959"
type input "604233"
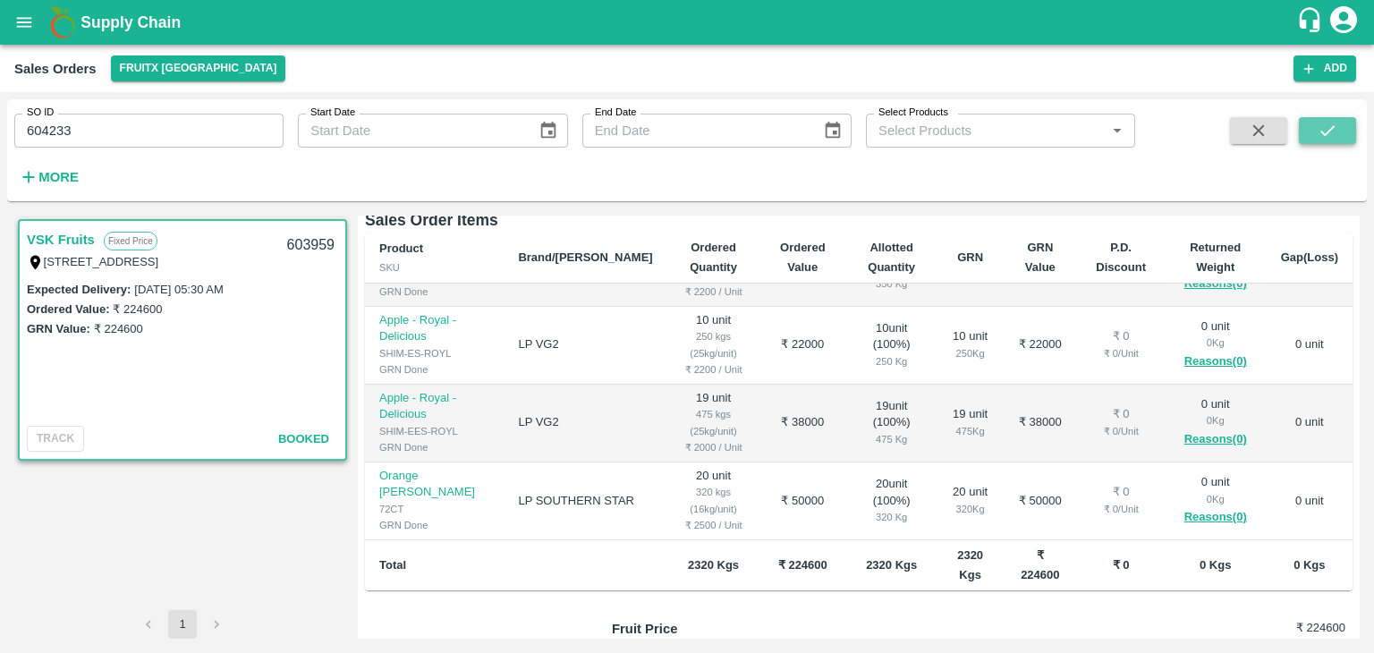
click at [1318, 132] on icon "submit" at bounding box center [1328, 131] width 20 height 20
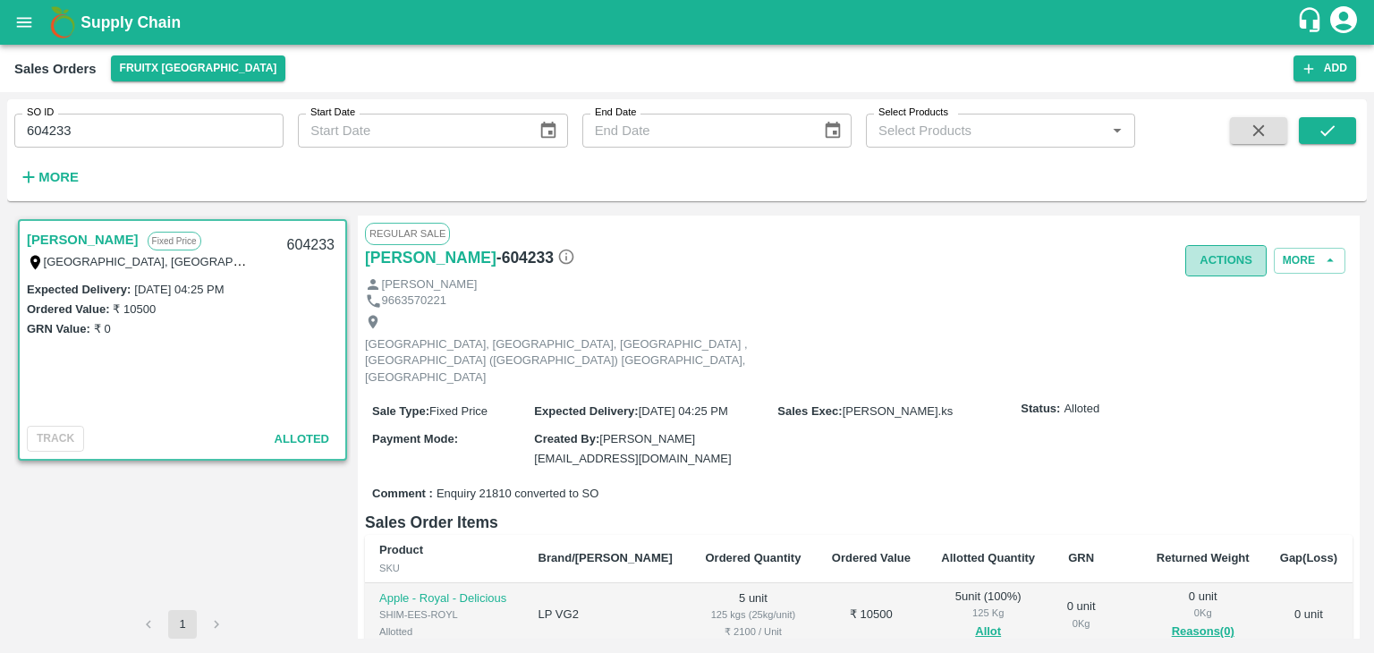
click at [1208, 259] on button "Actions" at bounding box center [1225, 260] width 81 height 31
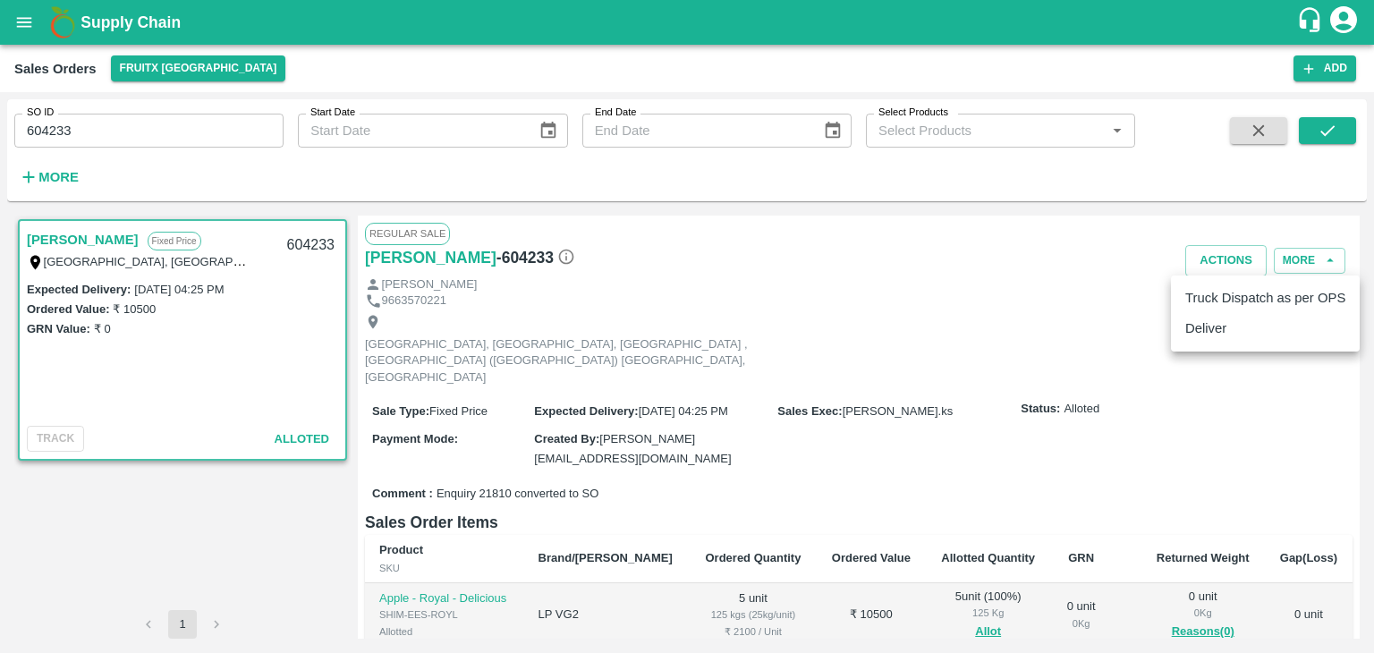
click at [1211, 327] on li "Deliver" at bounding box center [1265, 328] width 189 height 30
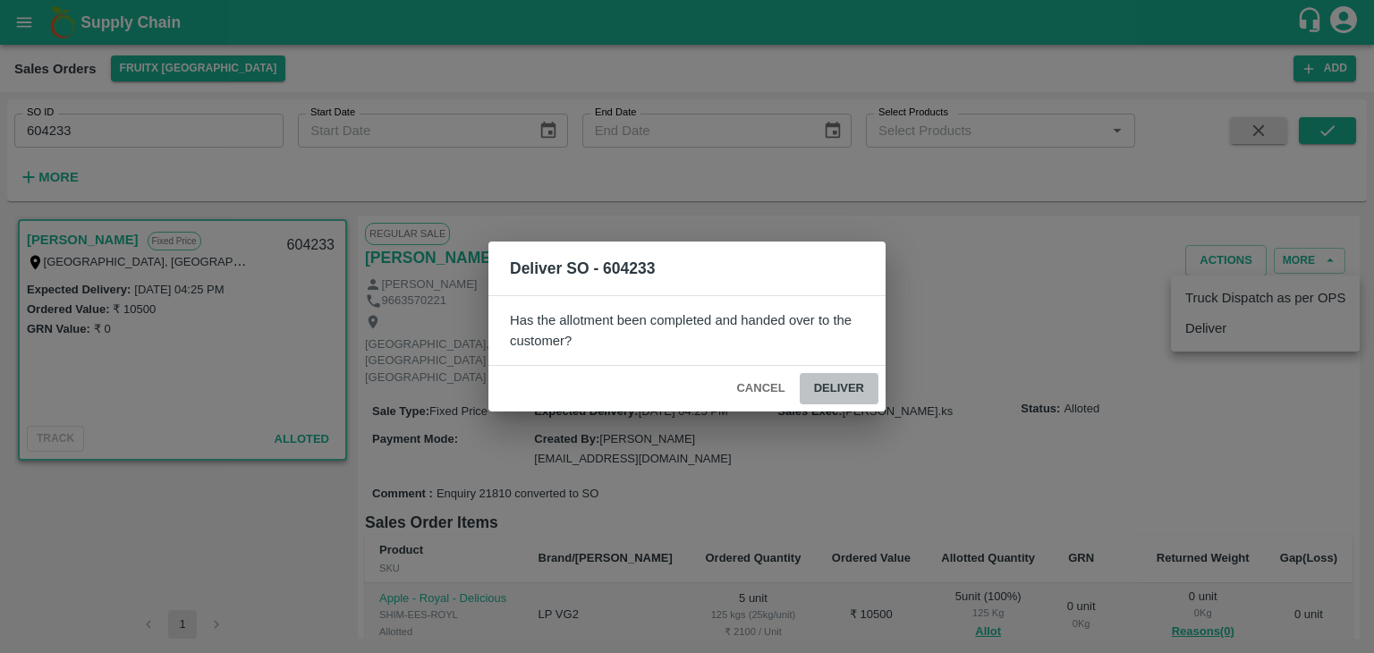
click at [837, 387] on button "Deliver" at bounding box center [839, 388] width 79 height 31
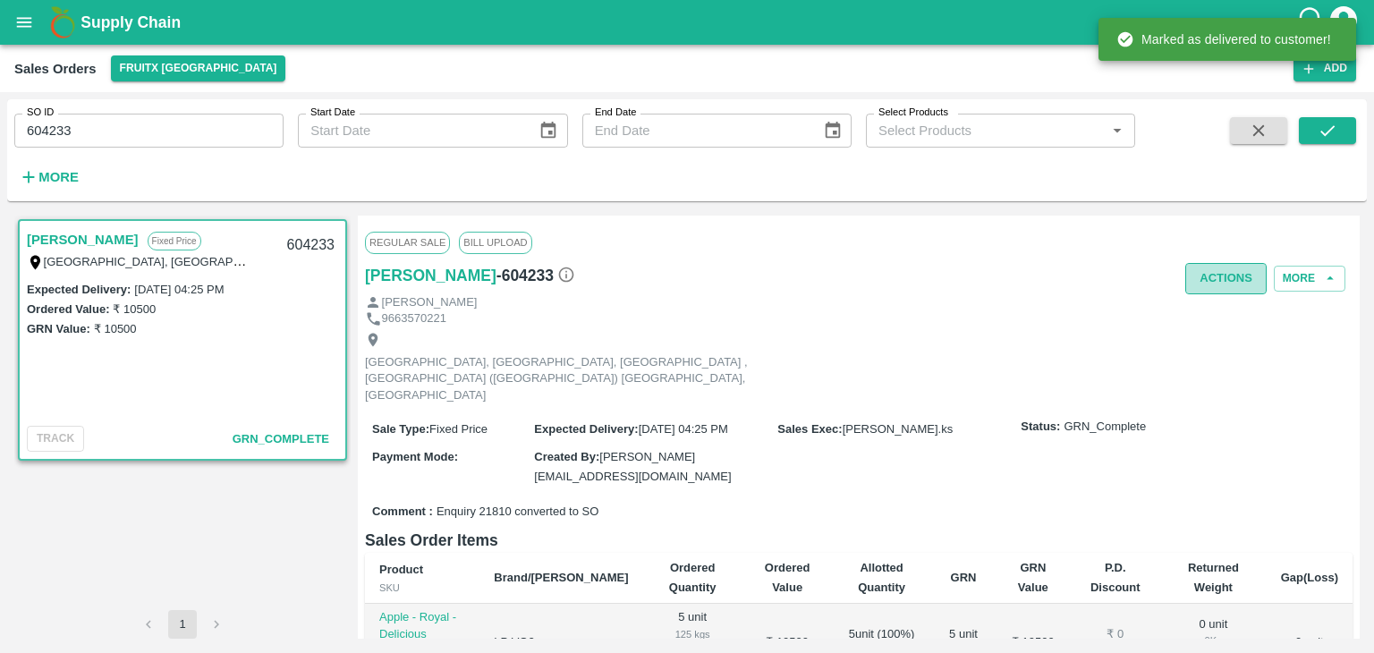
click at [1236, 291] on button "Actions" at bounding box center [1225, 278] width 81 height 31
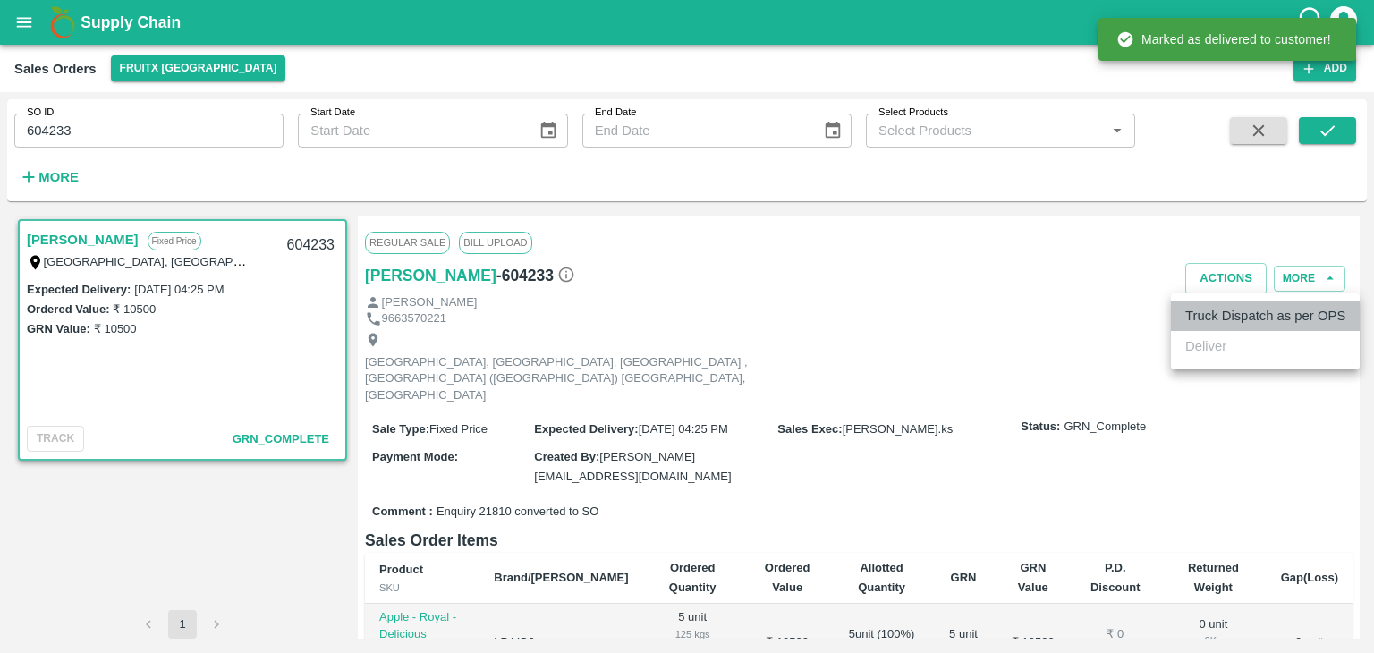
click at [1204, 316] on li "Truck Dispatch as per OPS" at bounding box center [1265, 316] width 189 height 30
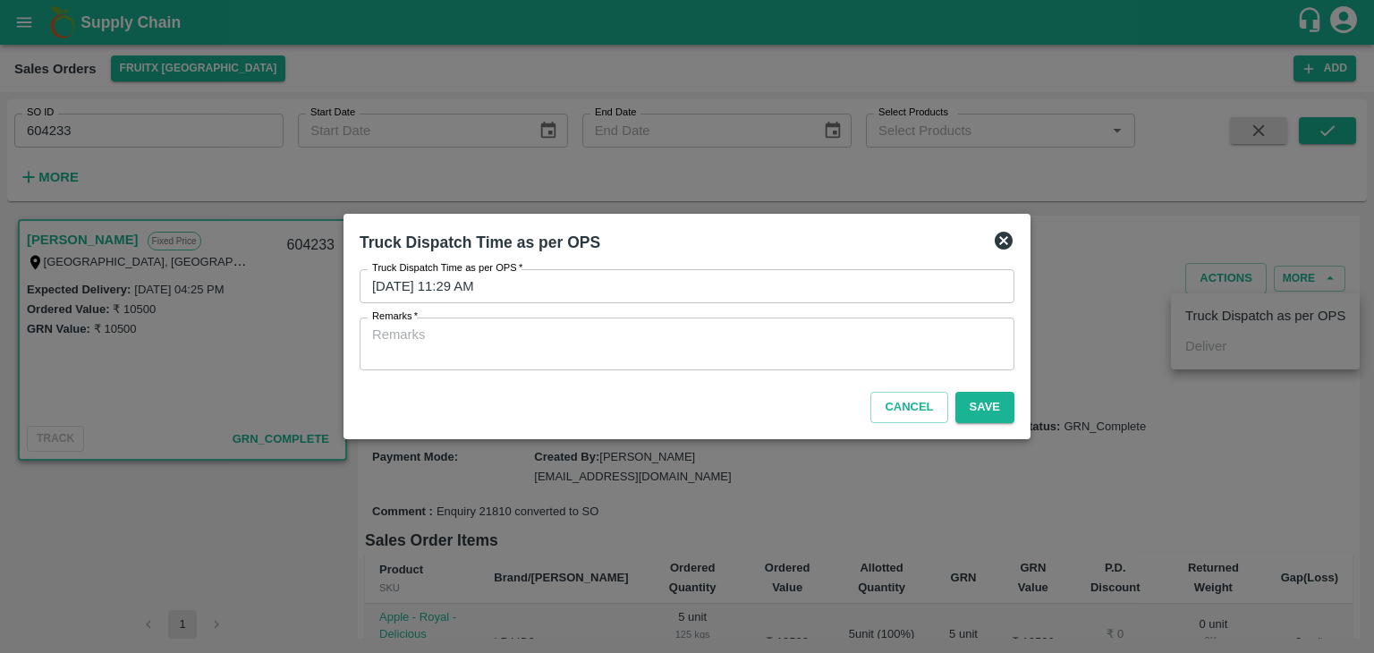
click at [596, 362] on div "x Remarks" at bounding box center [687, 344] width 655 height 53
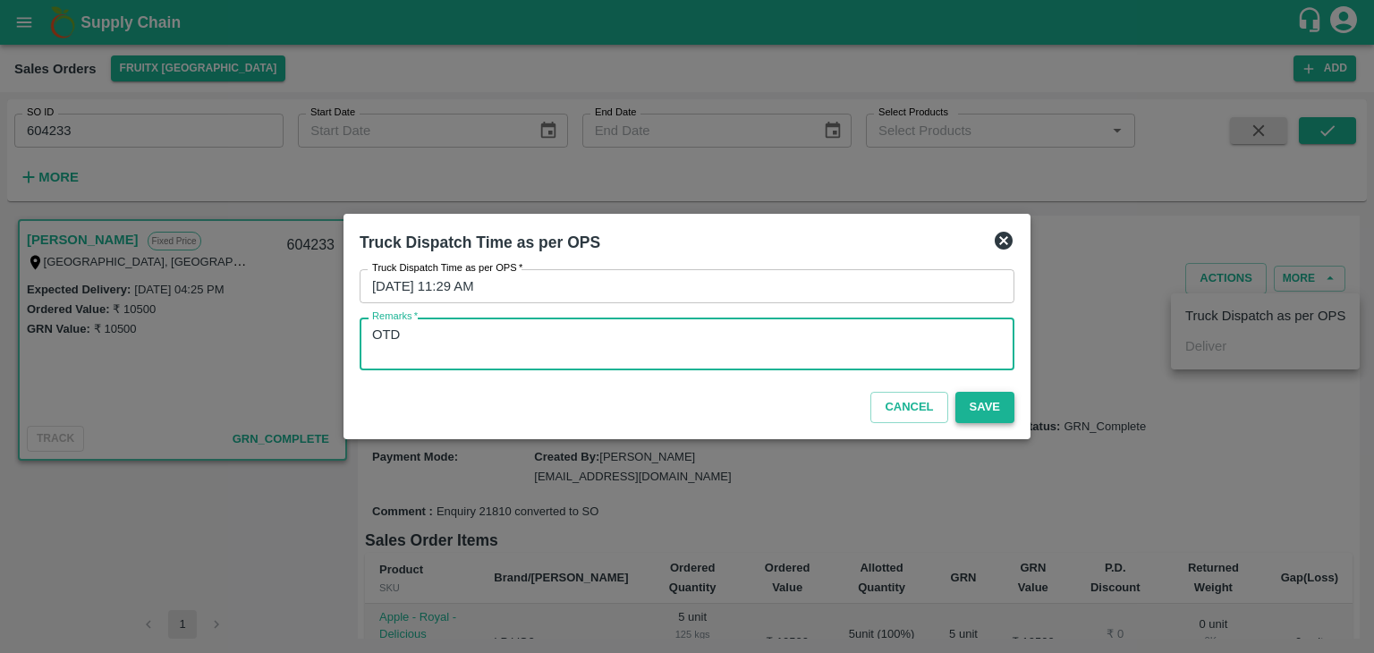
type textarea "OTD"
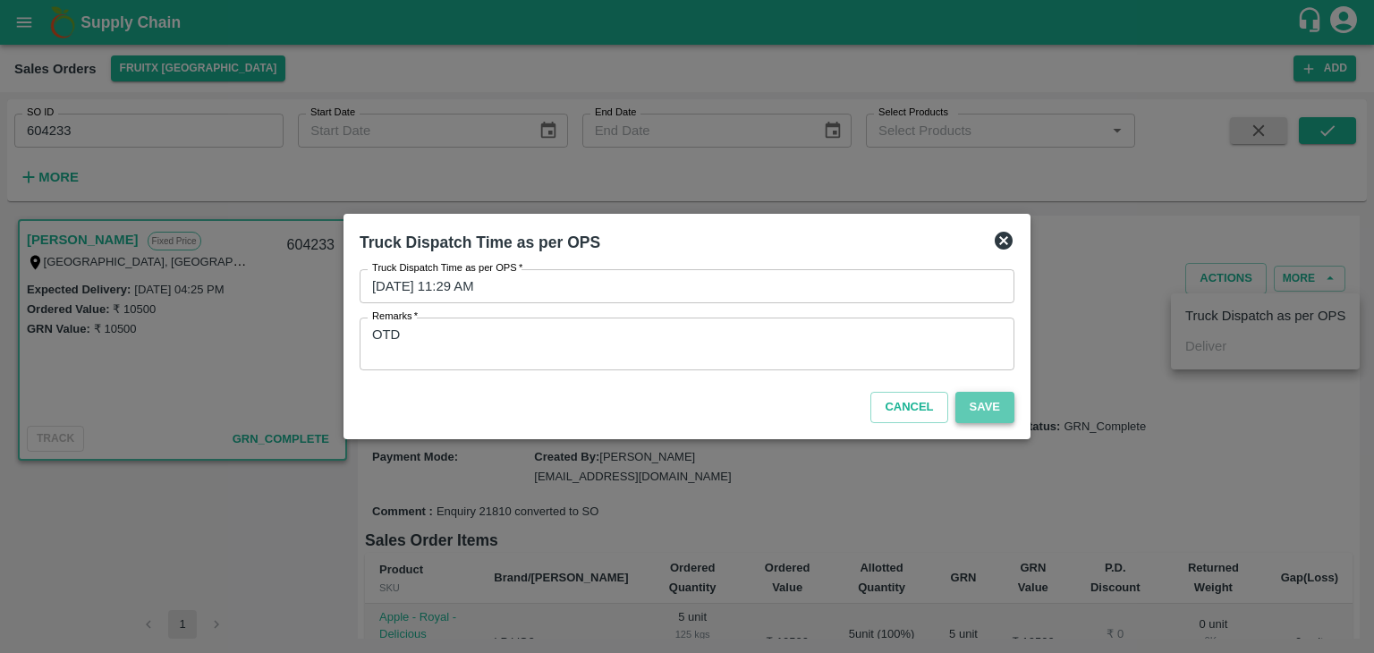
click at [999, 418] on button "Save" at bounding box center [985, 407] width 59 height 31
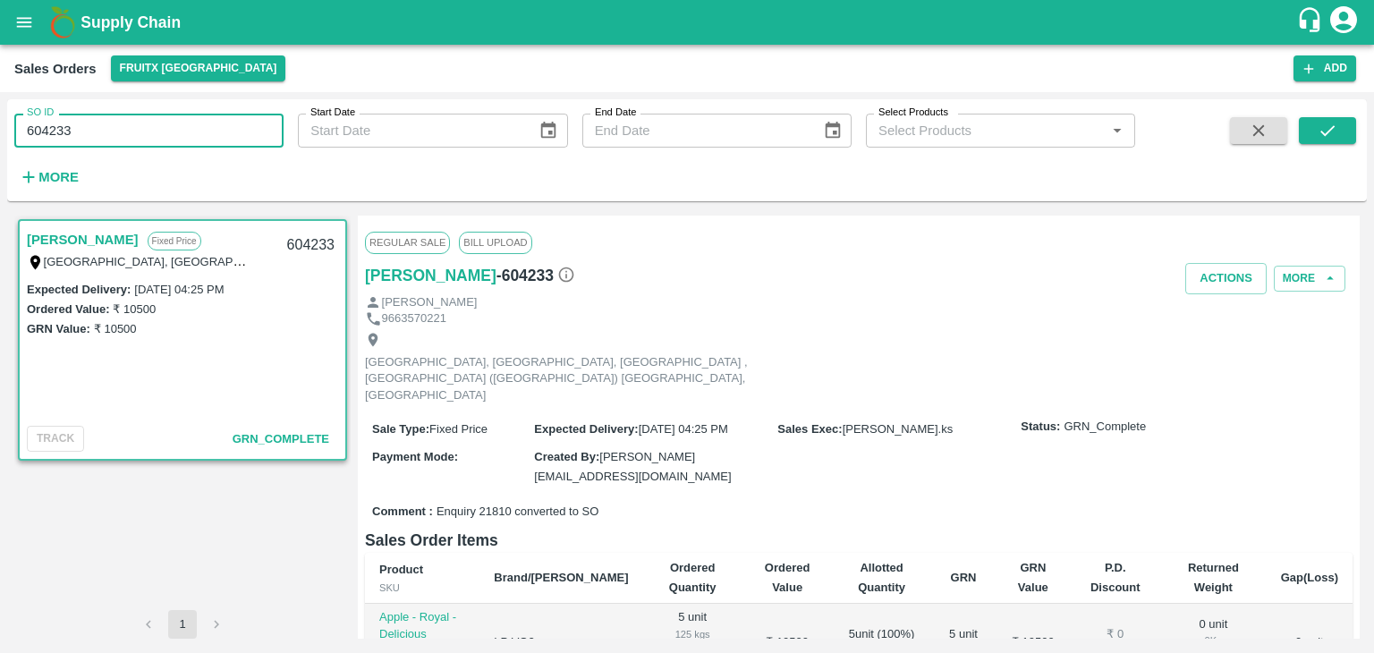
click at [54, 134] on input "604233" at bounding box center [148, 131] width 269 height 34
type input "604233"
click at [47, 164] on button "More" at bounding box center [48, 177] width 69 height 30
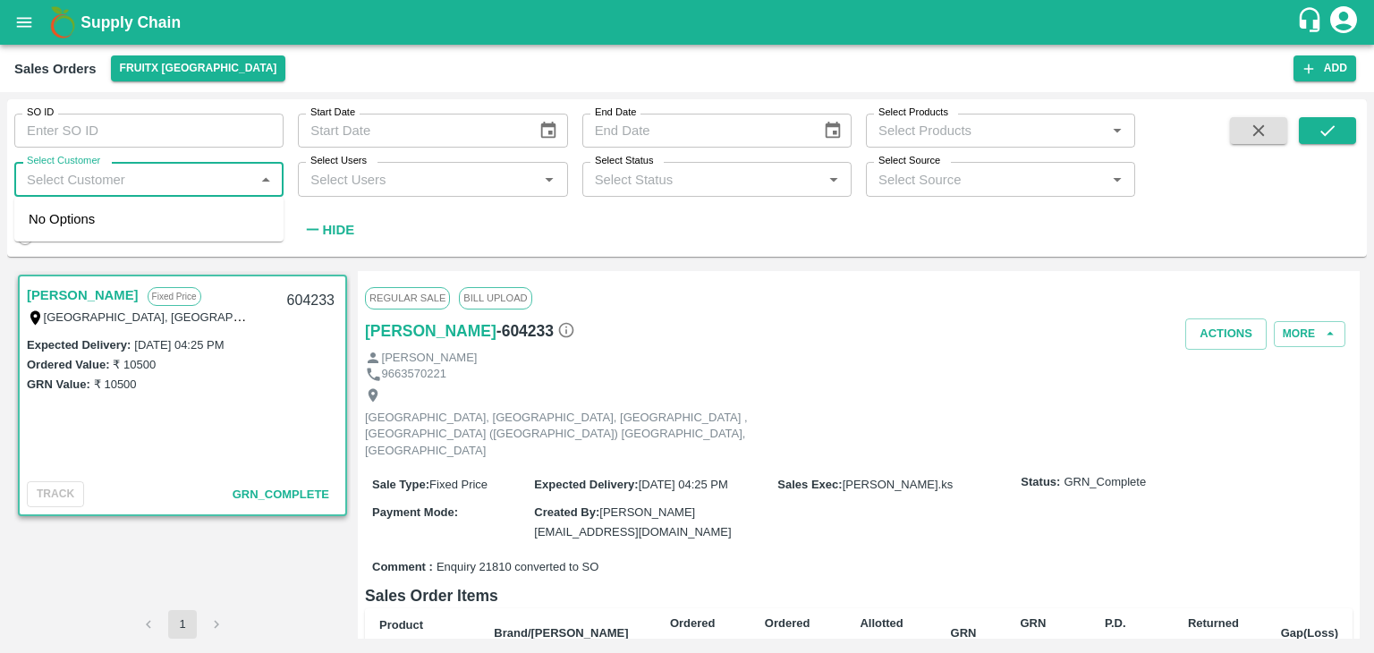
click at [49, 174] on input "Select Customer" at bounding box center [134, 178] width 229 height 23
paste input "[PERSON_NAME]"
type input "[PERSON_NAME]"
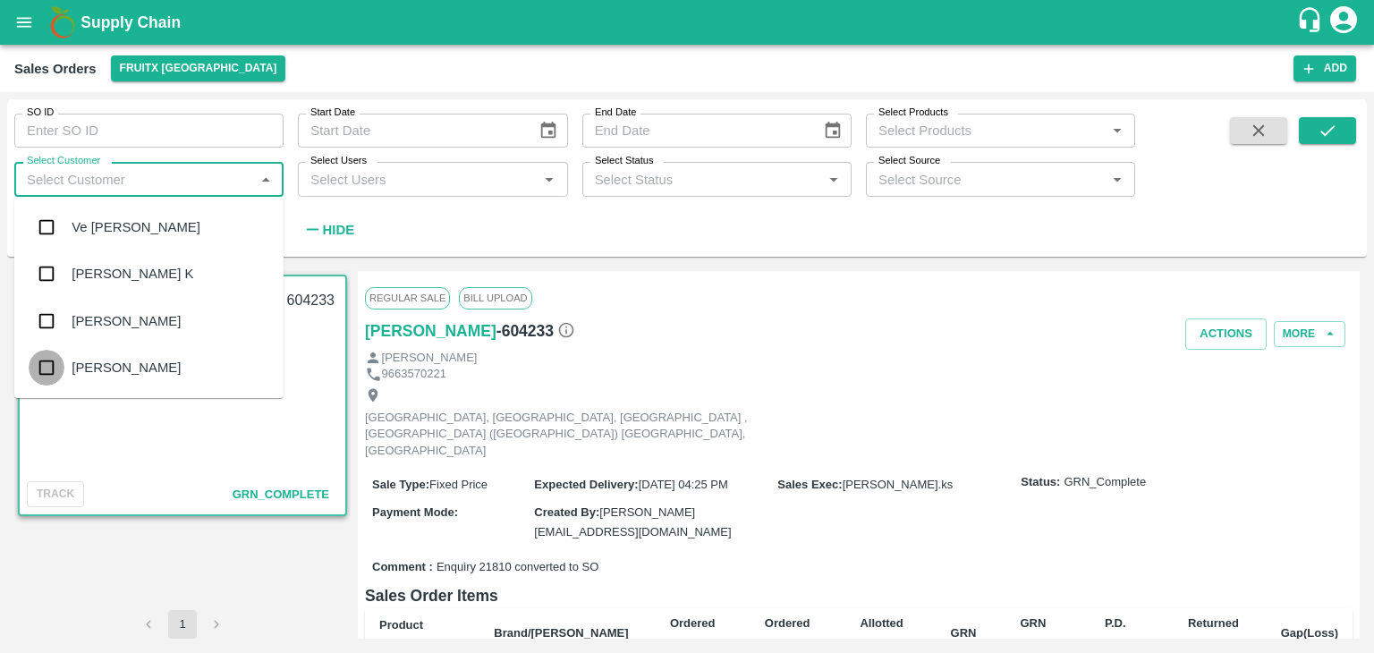
click at [36, 367] on input "checkbox" at bounding box center [47, 368] width 36 height 36
